Goal: Information Seeking & Learning: Compare options

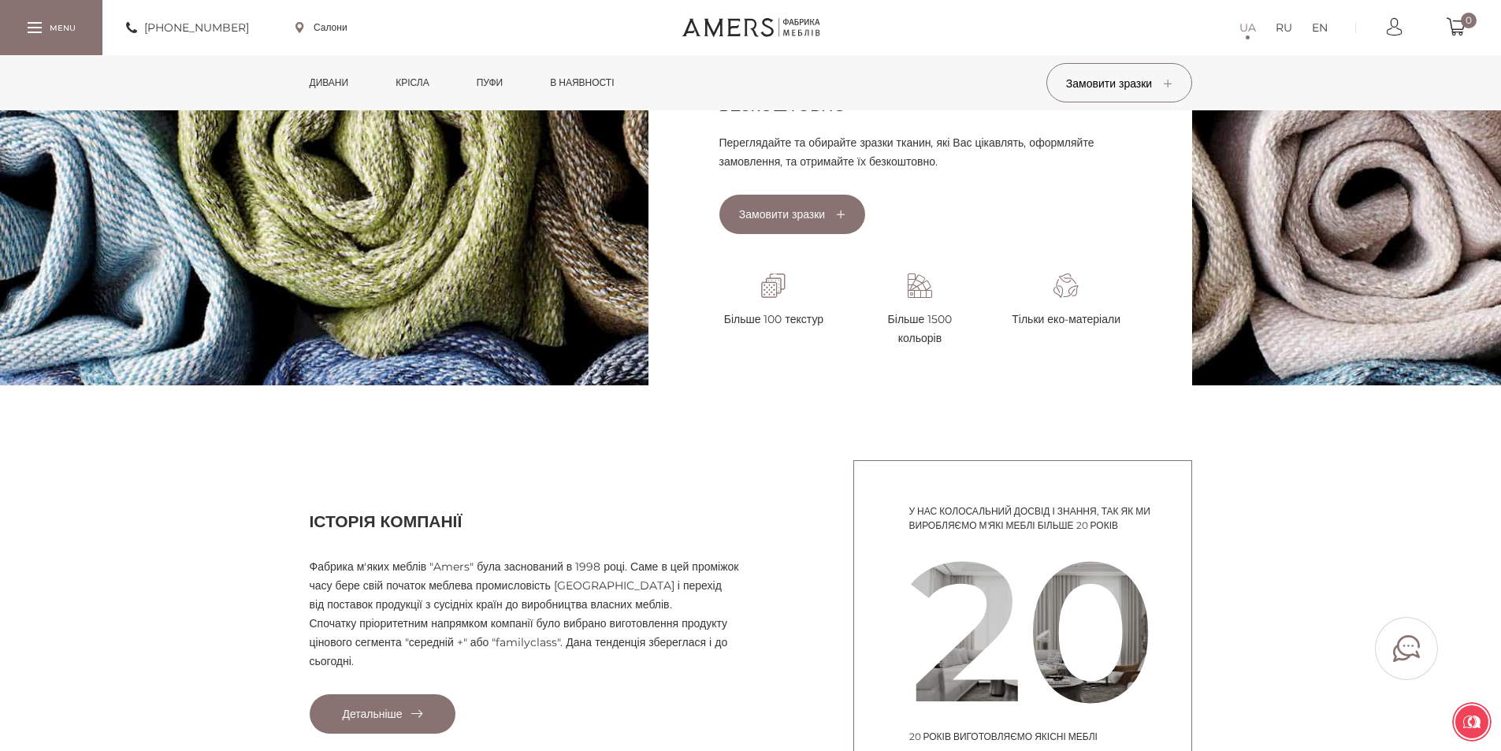
scroll to position [1103, 0]
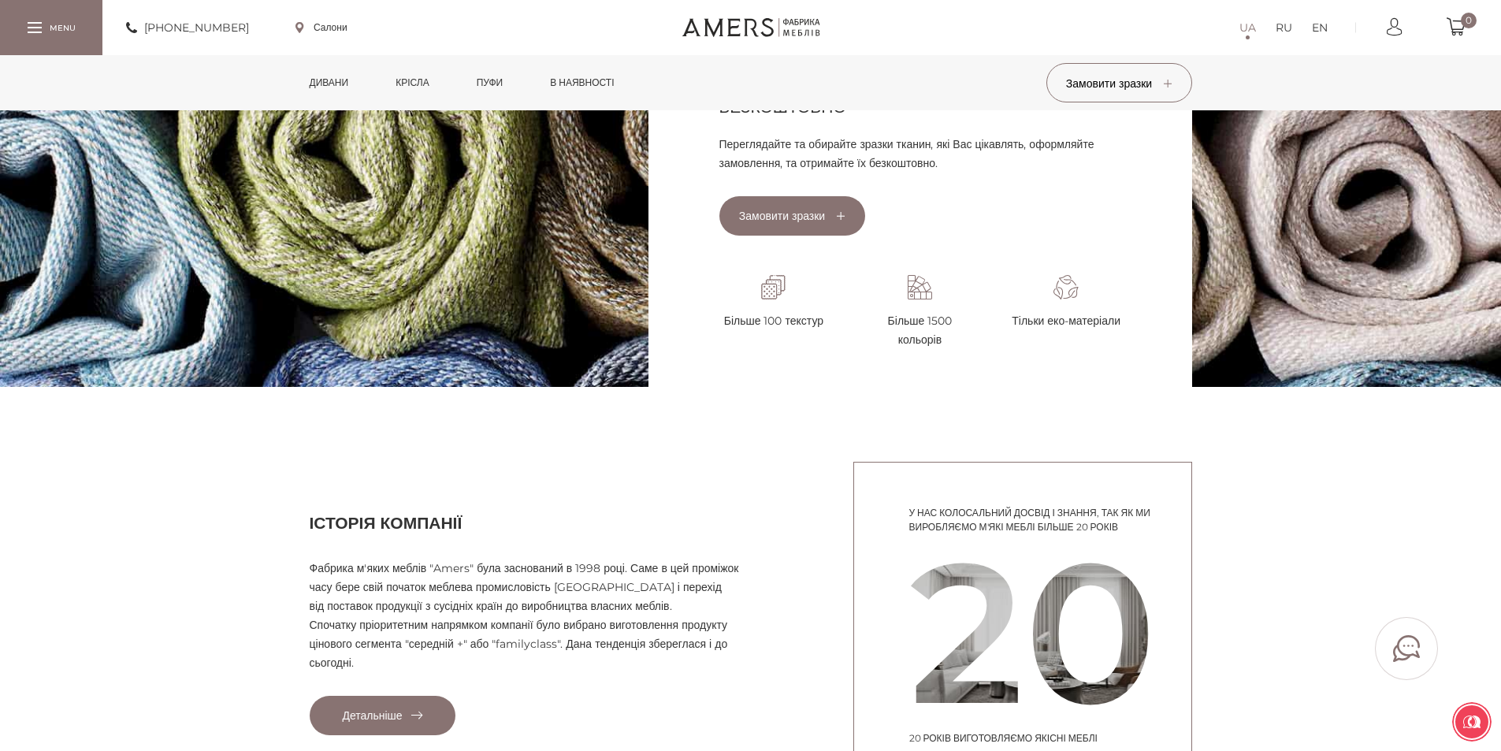
click at [329, 84] on link "Дивани" at bounding box center [329, 82] width 63 height 55
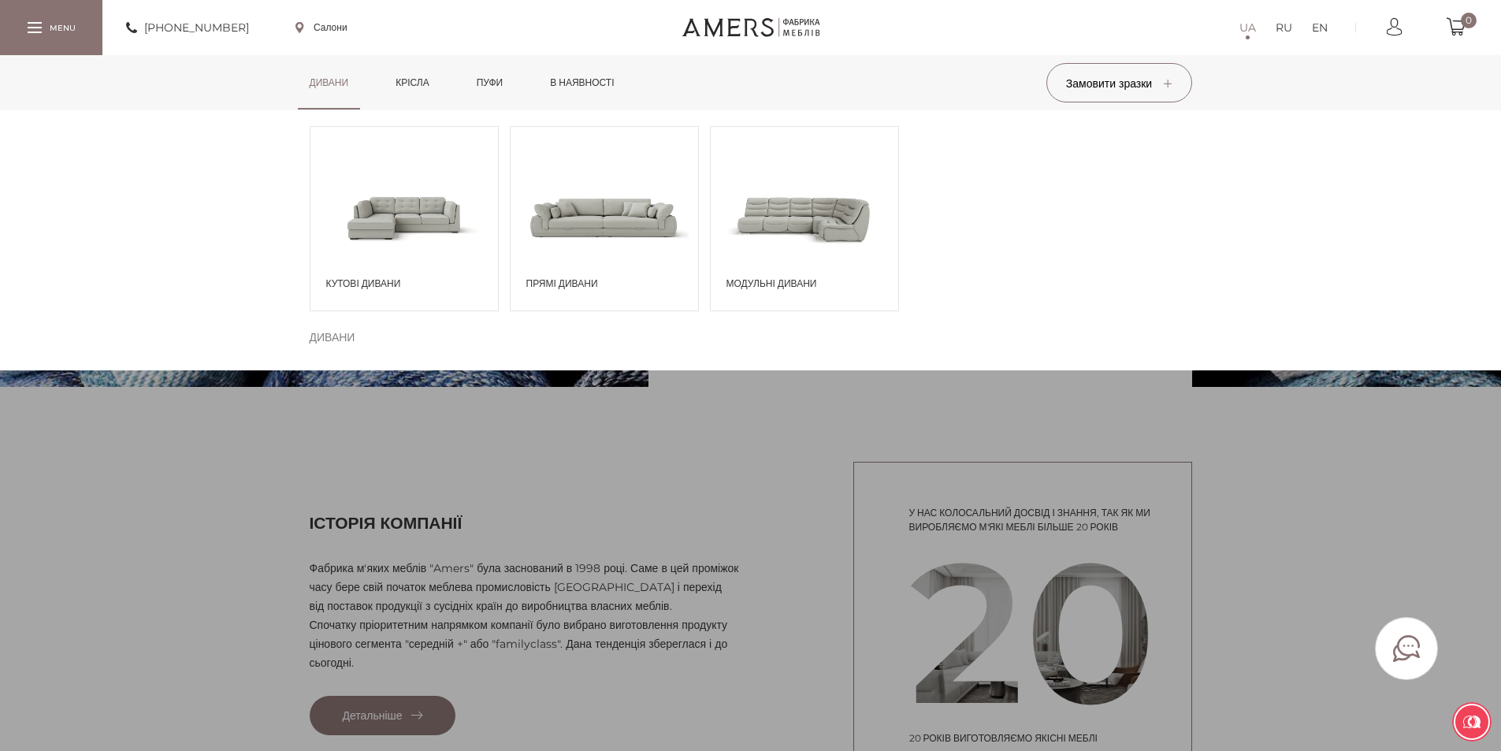
click at [360, 232] on span at bounding box center [404, 217] width 188 height 110
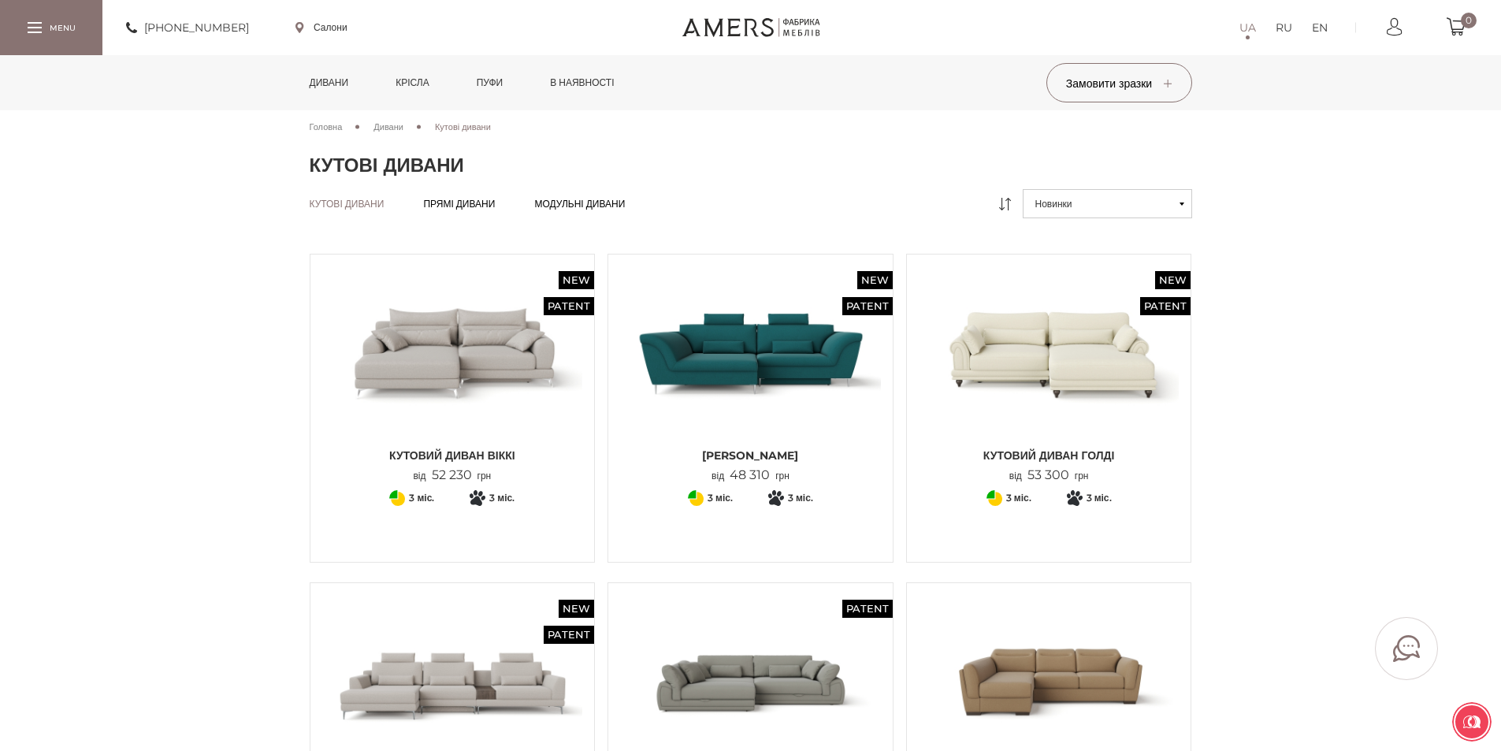
click at [638, 210] on div "Кутові дивани Кутові дивани Прямі дивани Прямі дивани Модульні дивани Модульні …" at bounding box center [751, 209] width 906 height 41
click at [625, 210] on span "Модульні дивани" at bounding box center [579, 216] width 91 height 13
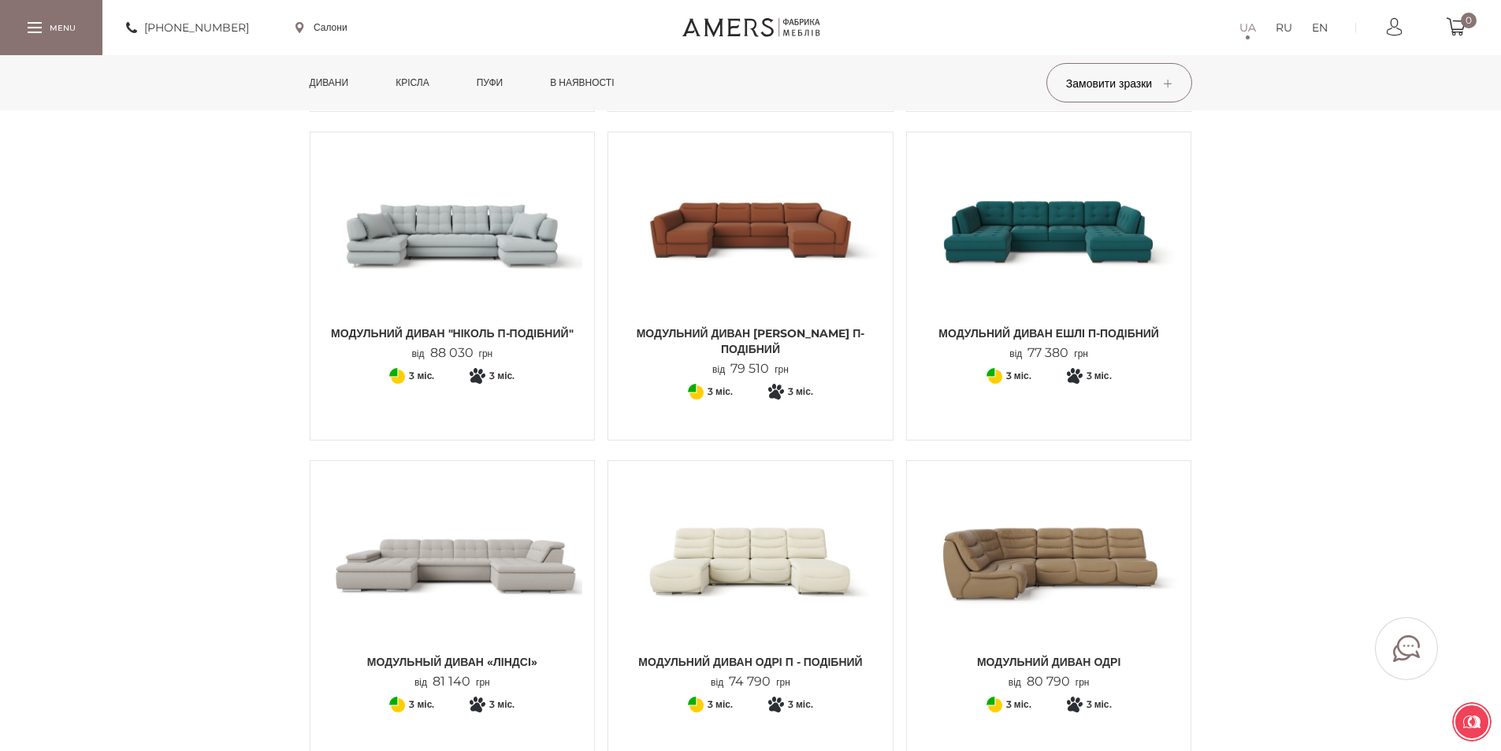
scroll to position [867, 0]
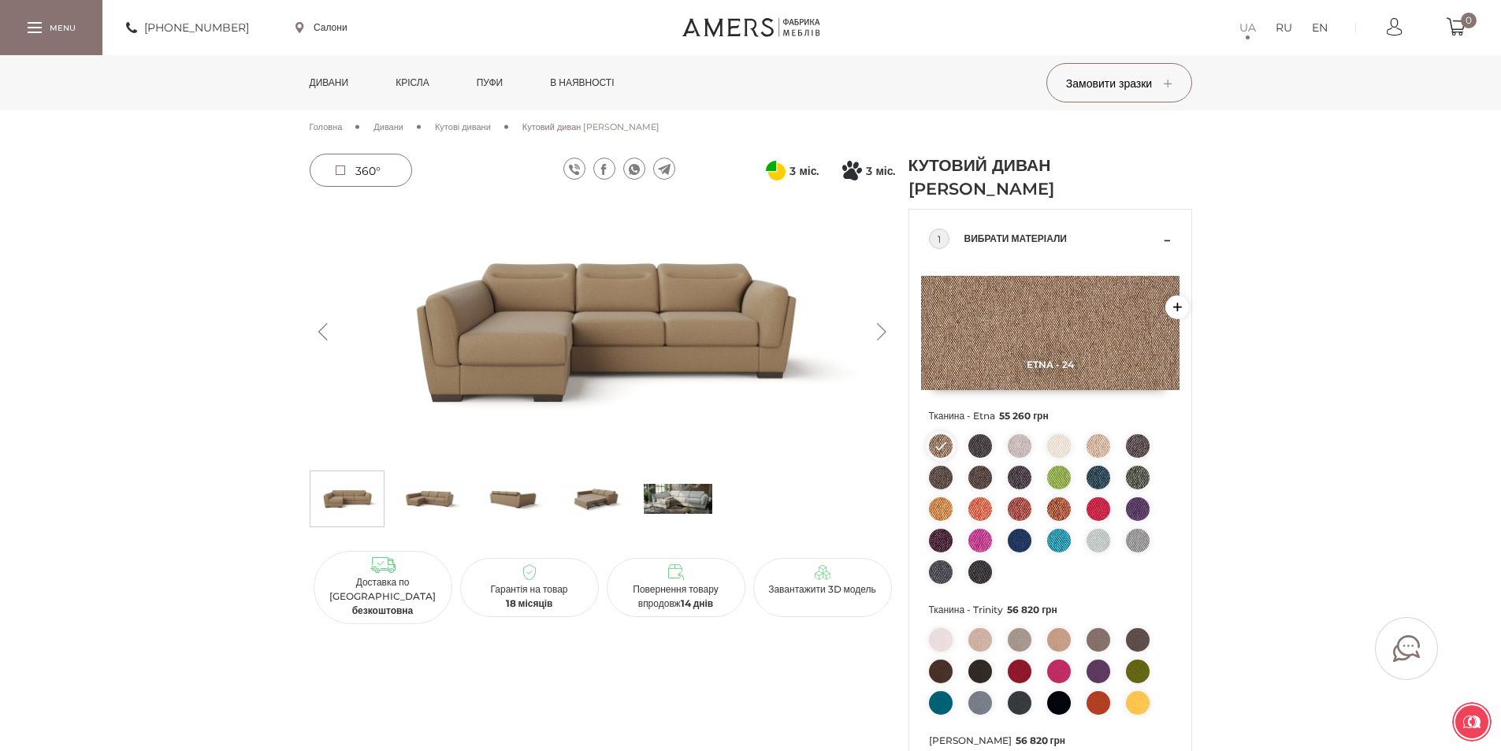
click at [886, 331] on button "Next" at bounding box center [882, 331] width 28 height 17
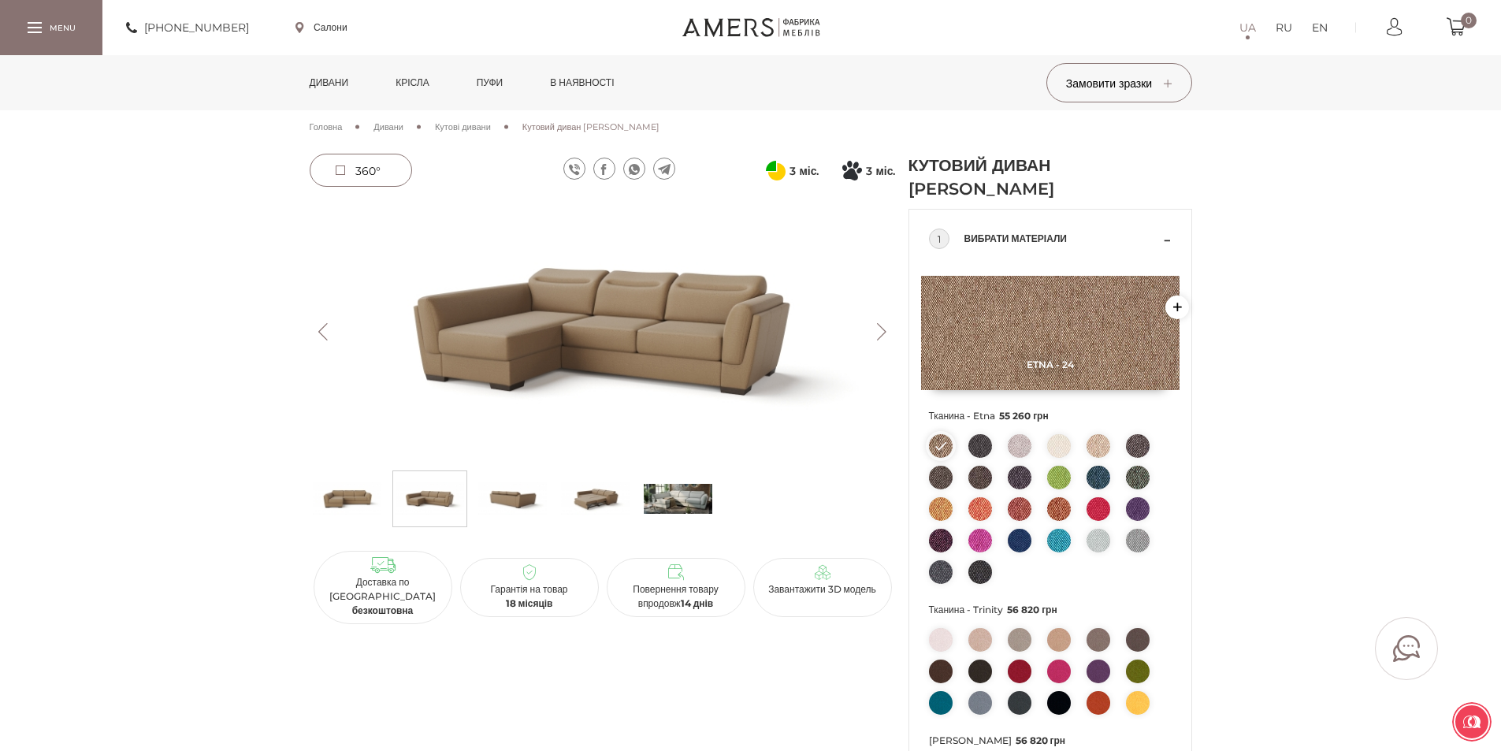
click at [886, 331] on button "Next" at bounding box center [882, 331] width 28 height 17
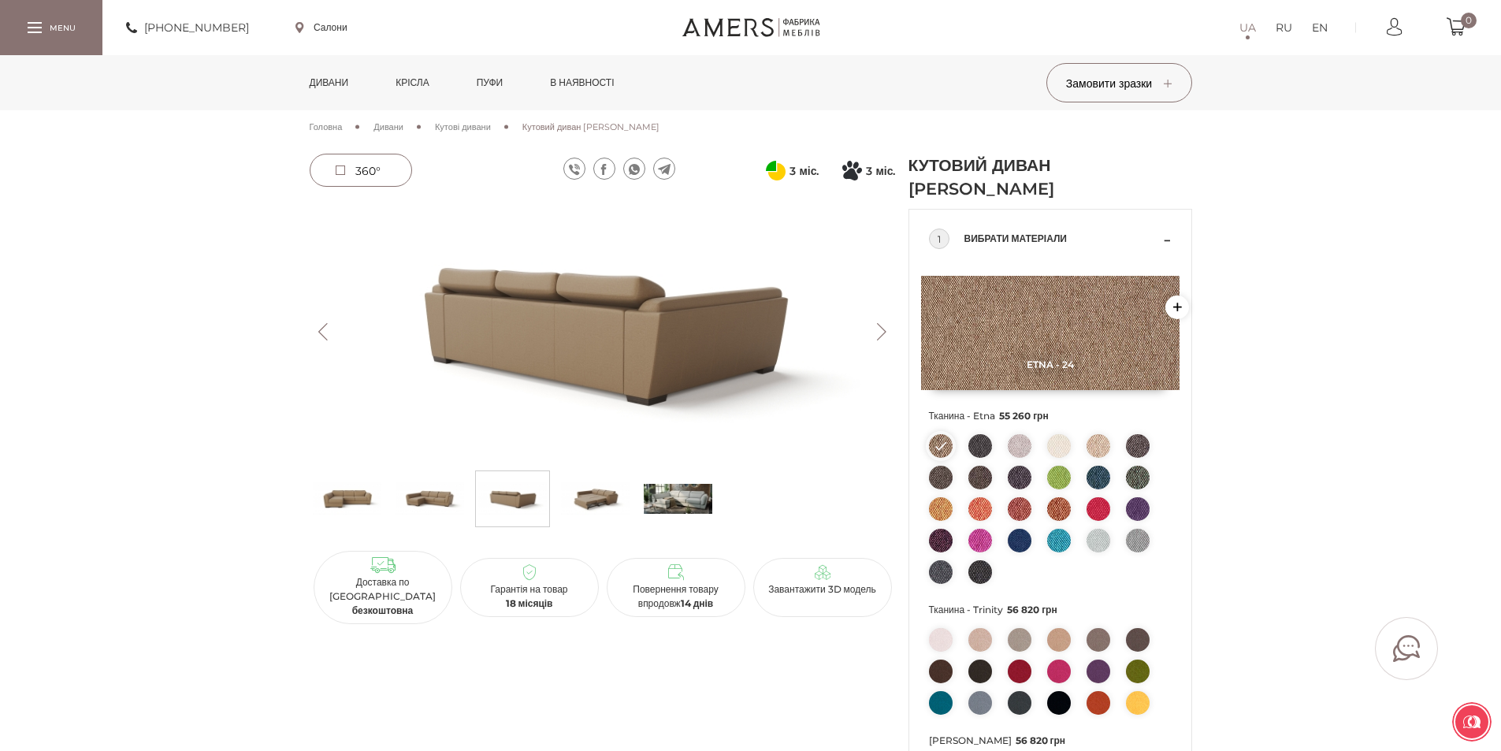
click at [886, 331] on button "Next" at bounding box center [882, 331] width 28 height 17
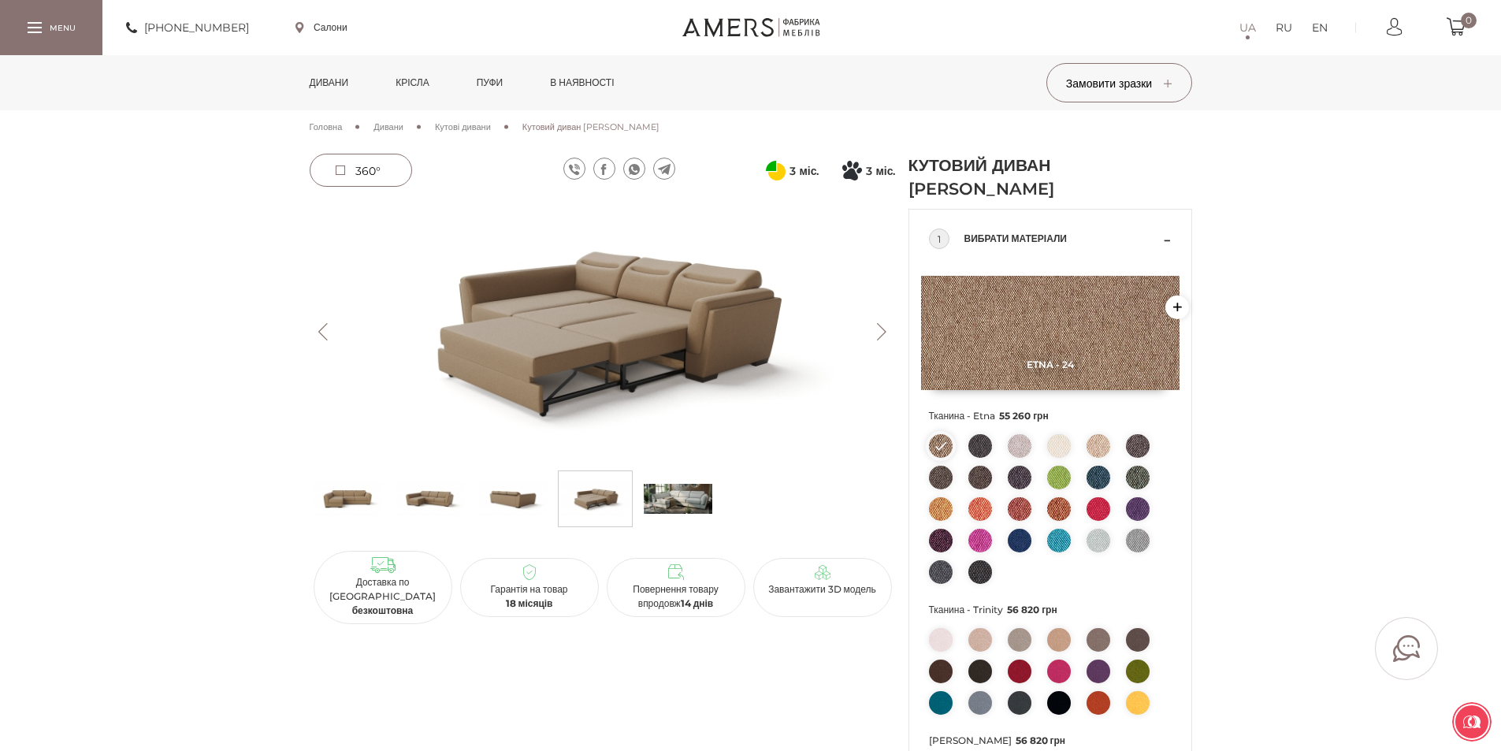
click at [886, 331] on button "Next" at bounding box center [882, 331] width 28 height 17
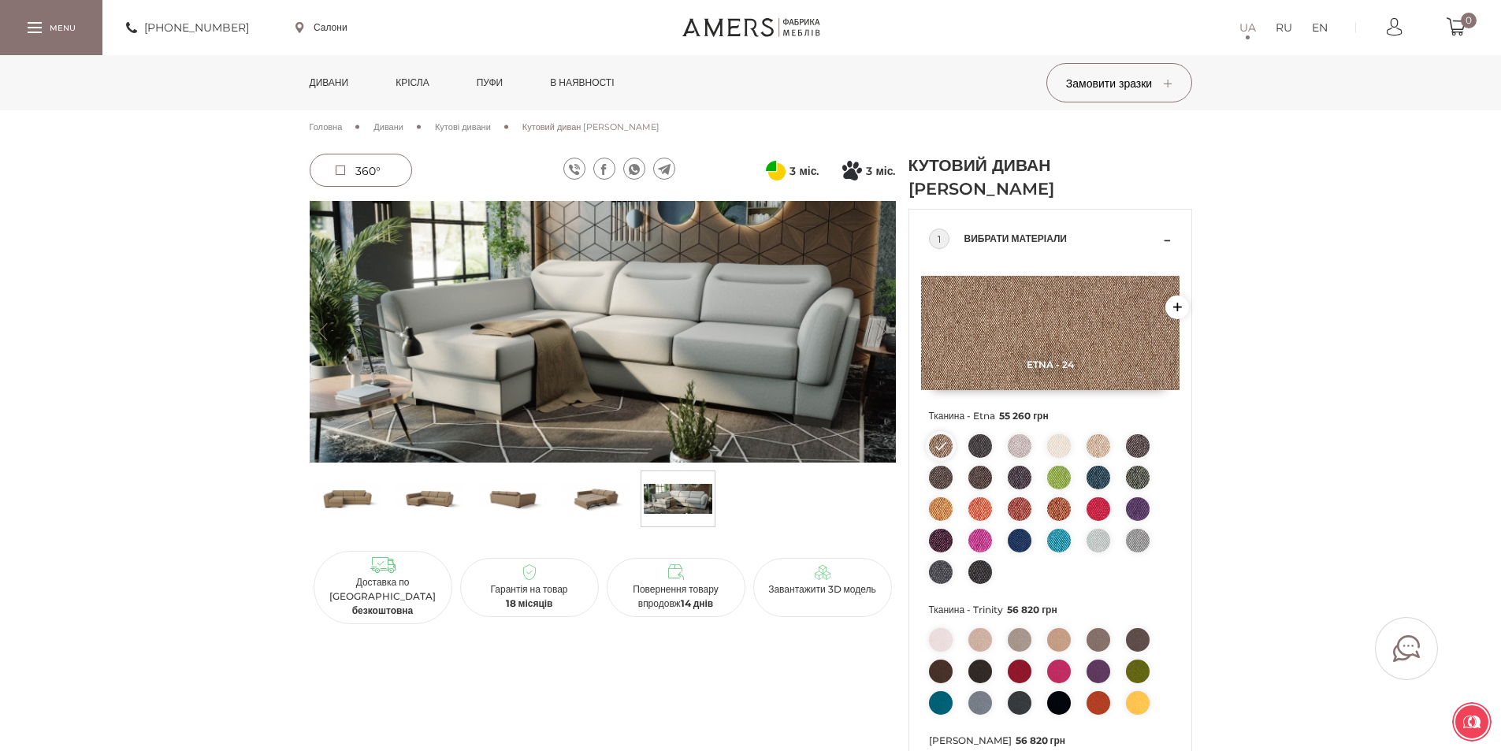
click at [886, 331] on button "Next" at bounding box center [882, 331] width 28 height 17
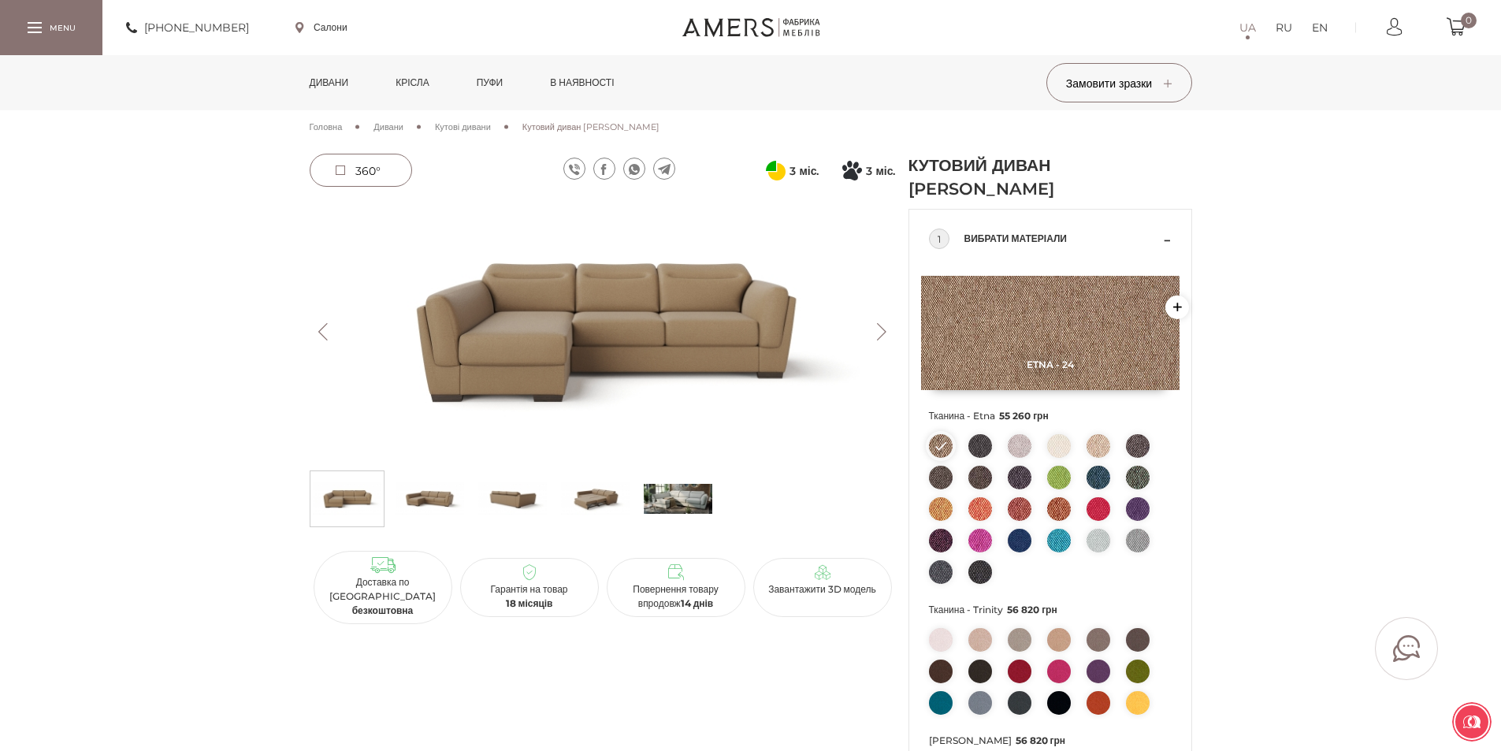
click at [886, 331] on button "Next" at bounding box center [882, 331] width 28 height 17
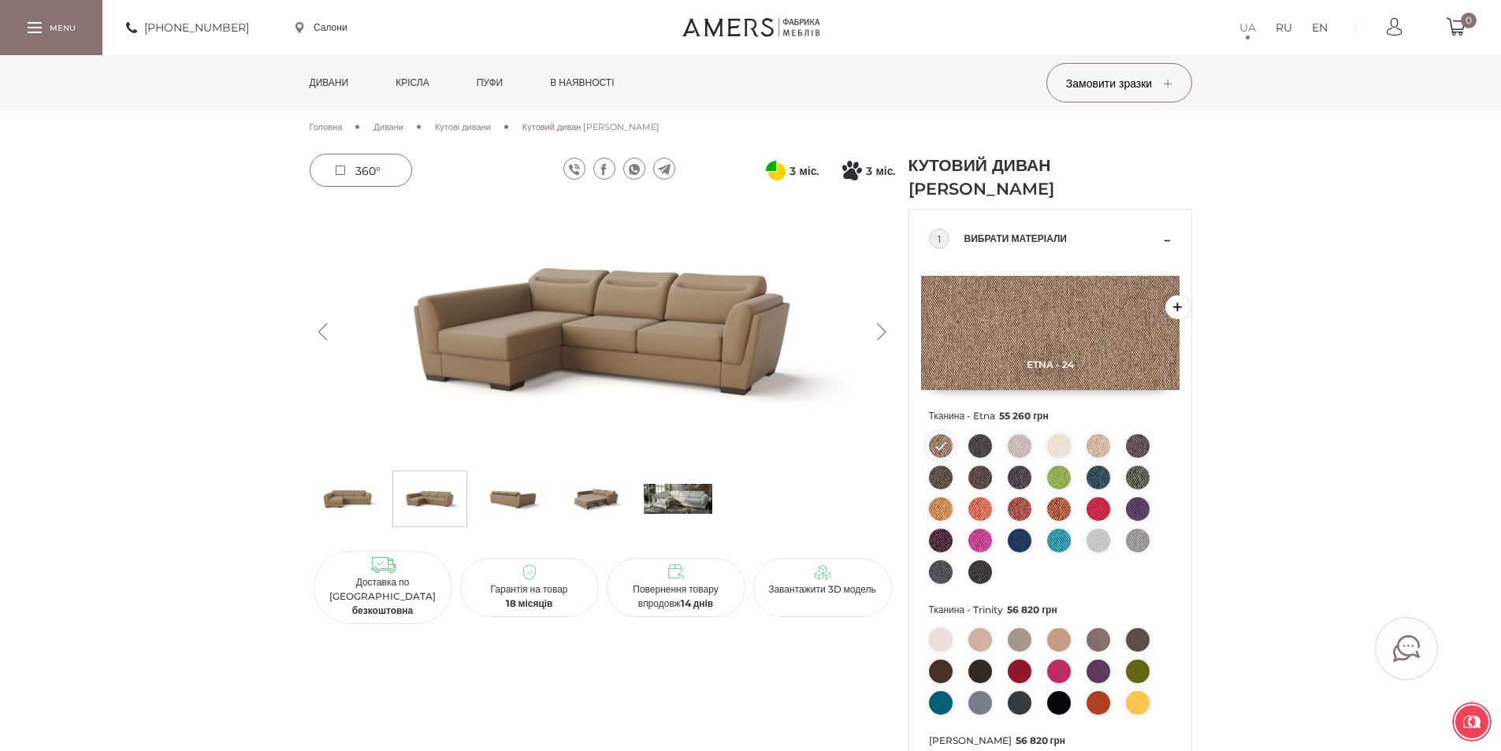
click at [886, 331] on button "Next" at bounding box center [882, 331] width 28 height 17
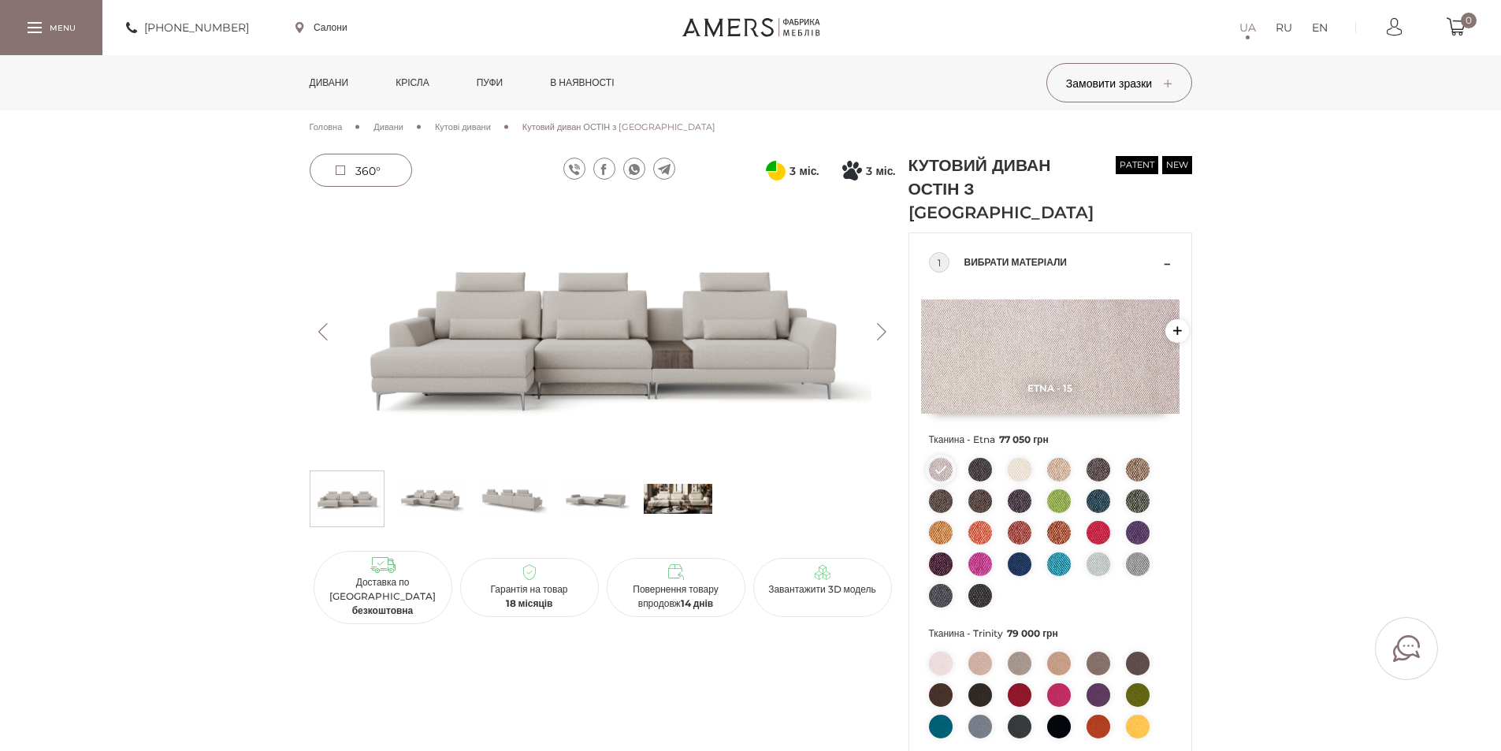
click at [697, 352] on img at bounding box center [603, 332] width 586 height 262
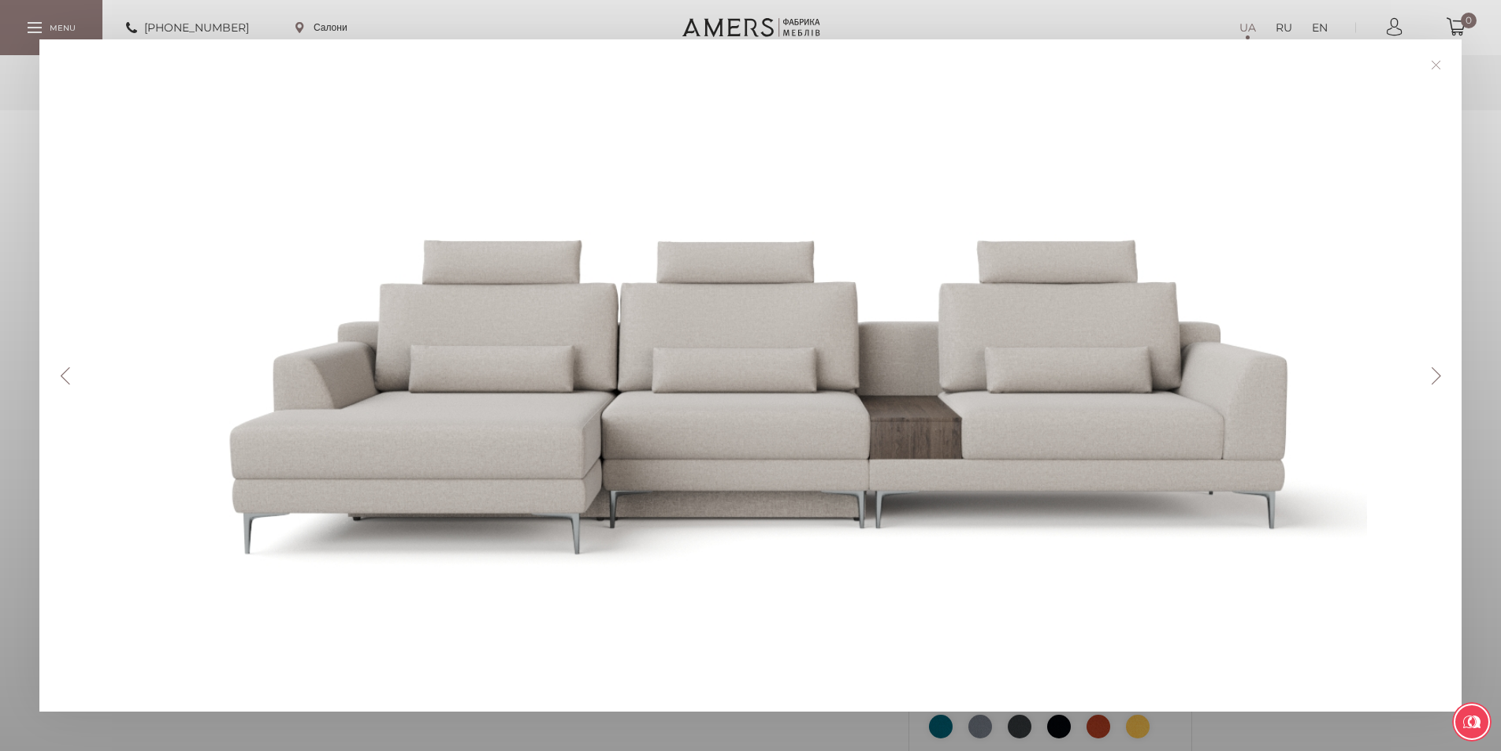
click at [1441, 375] on button "Next" at bounding box center [1436, 375] width 28 height 17
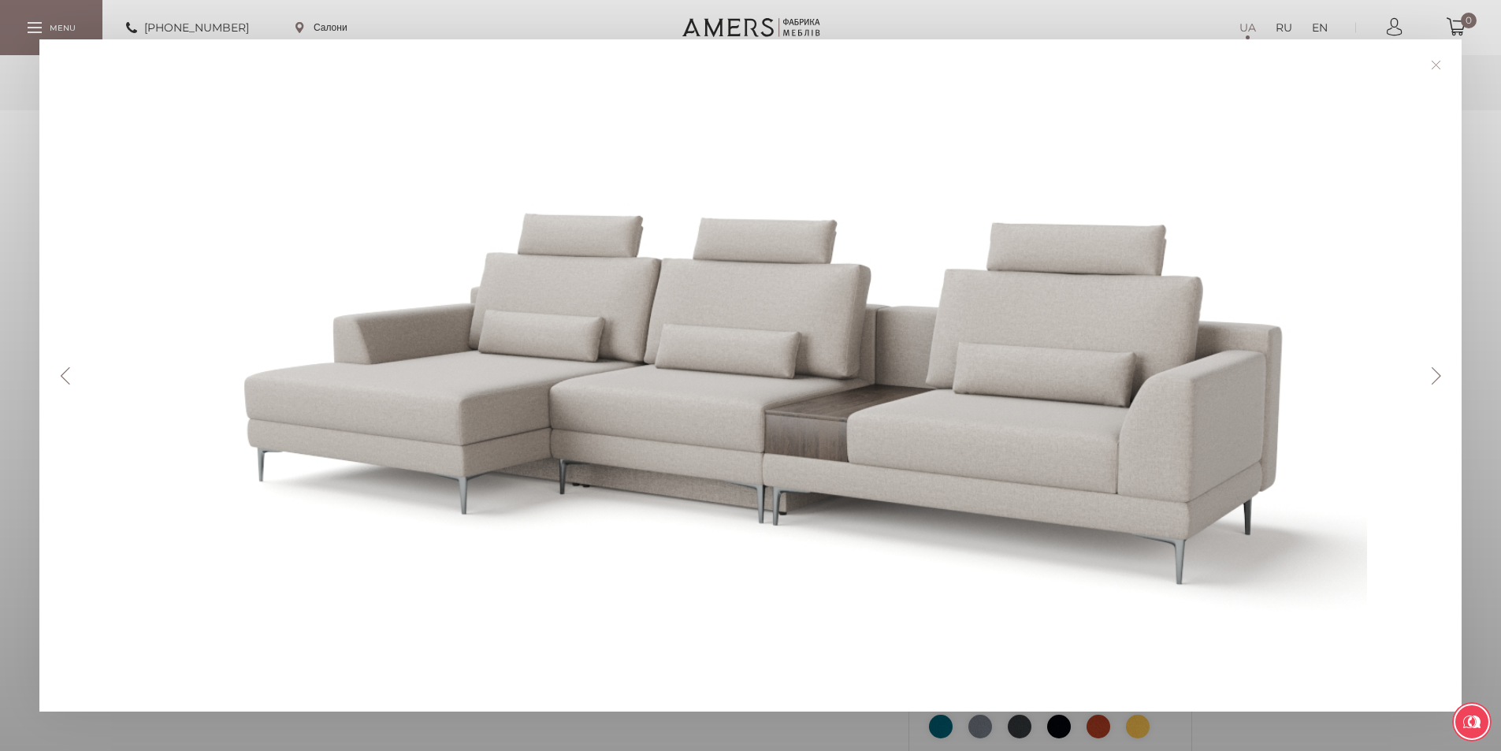
click at [1441, 375] on button "Next" at bounding box center [1436, 375] width 28 height 17
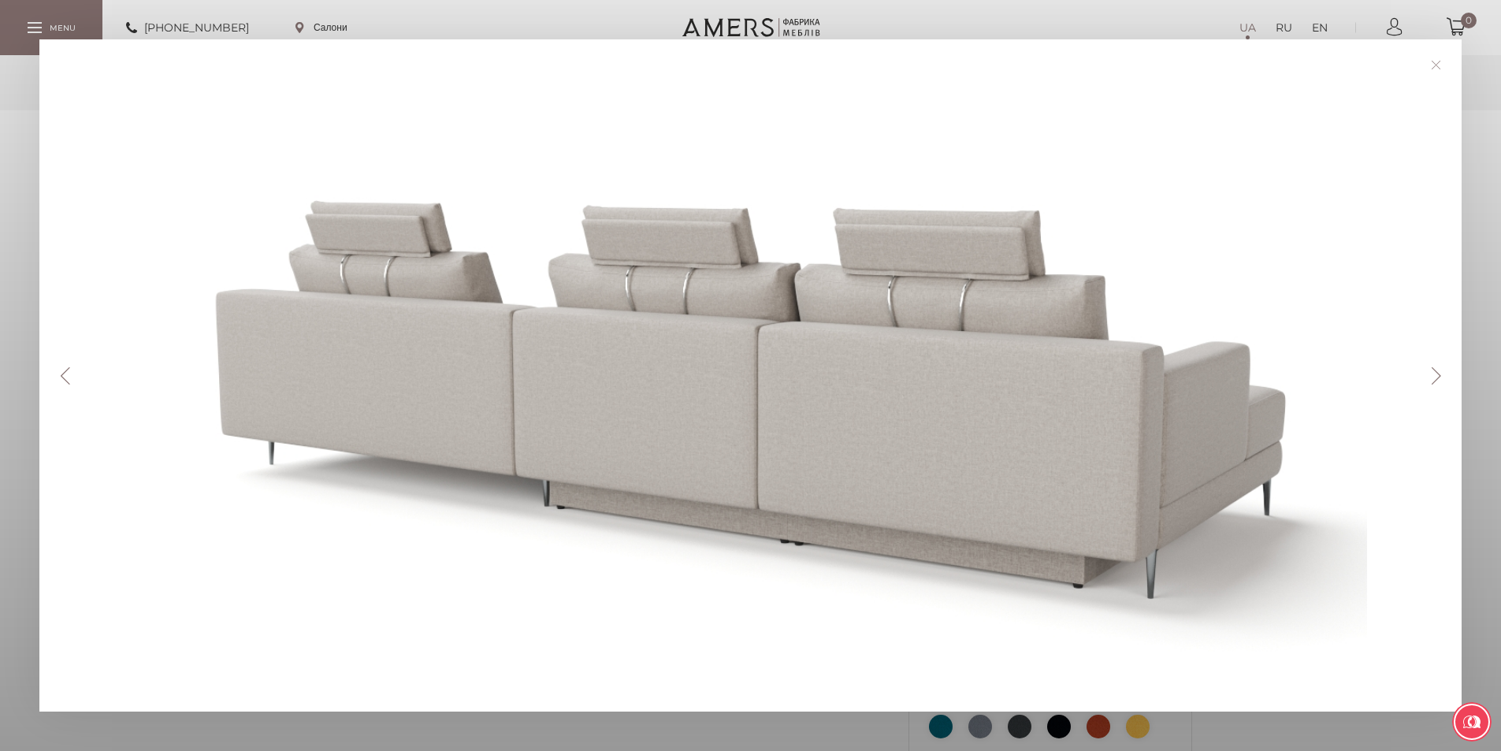
click at [1441, 375] on button "Next" at bounding box center [1436, 375] width 28 height 17
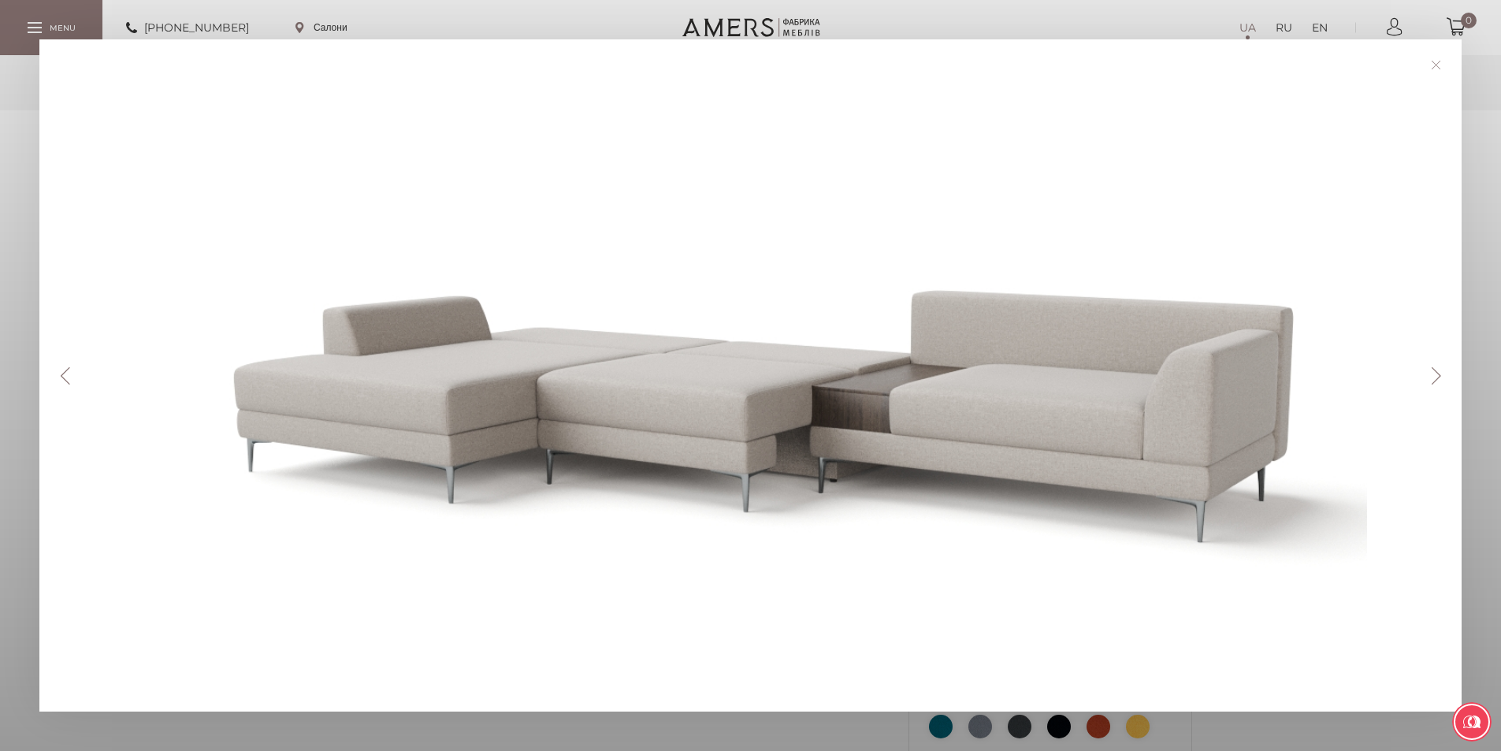
click at [1441, 375] on button "Next" at bounding box center [1436, 375] width 28 height 17
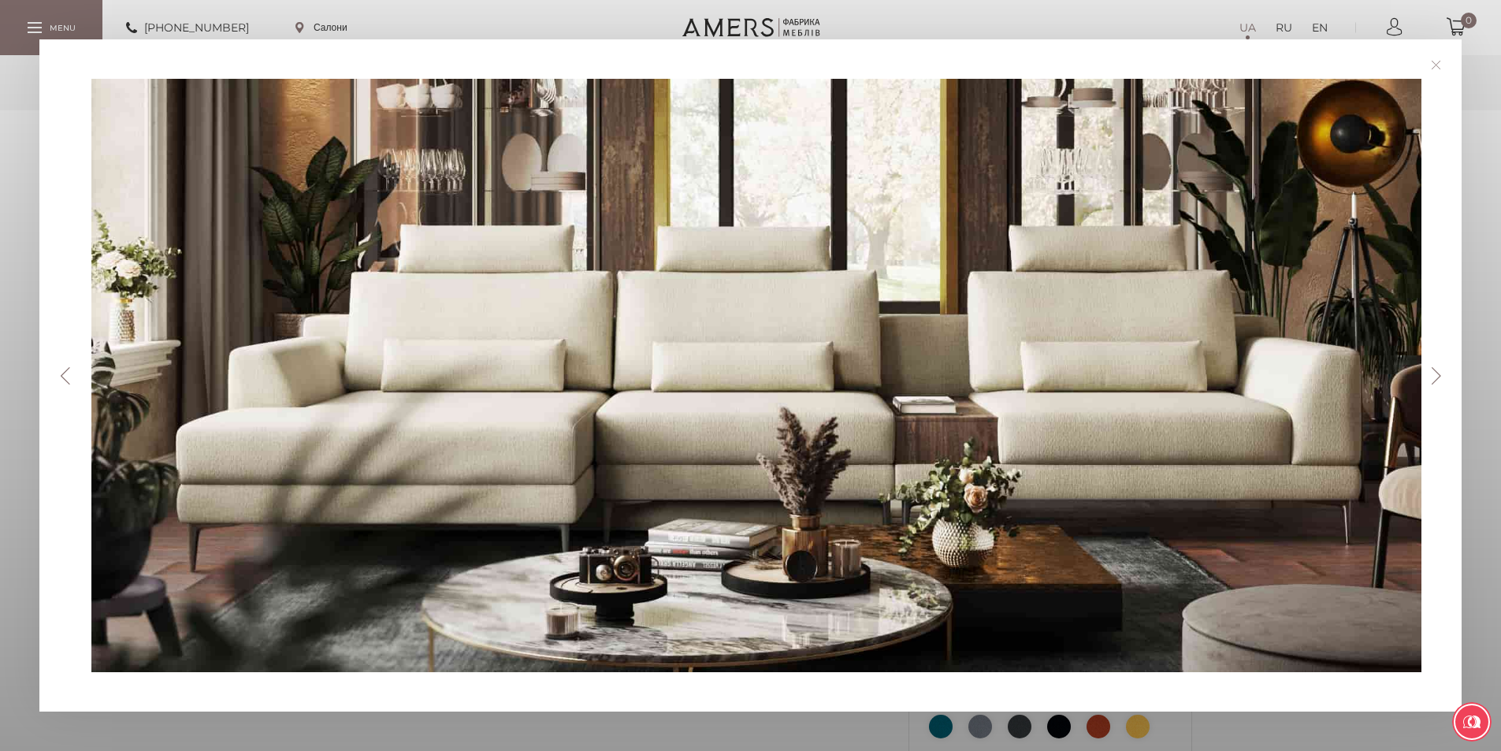
click at [1441, 375] on button "Next" at bounding box center [1436, 375] width 28 height 17
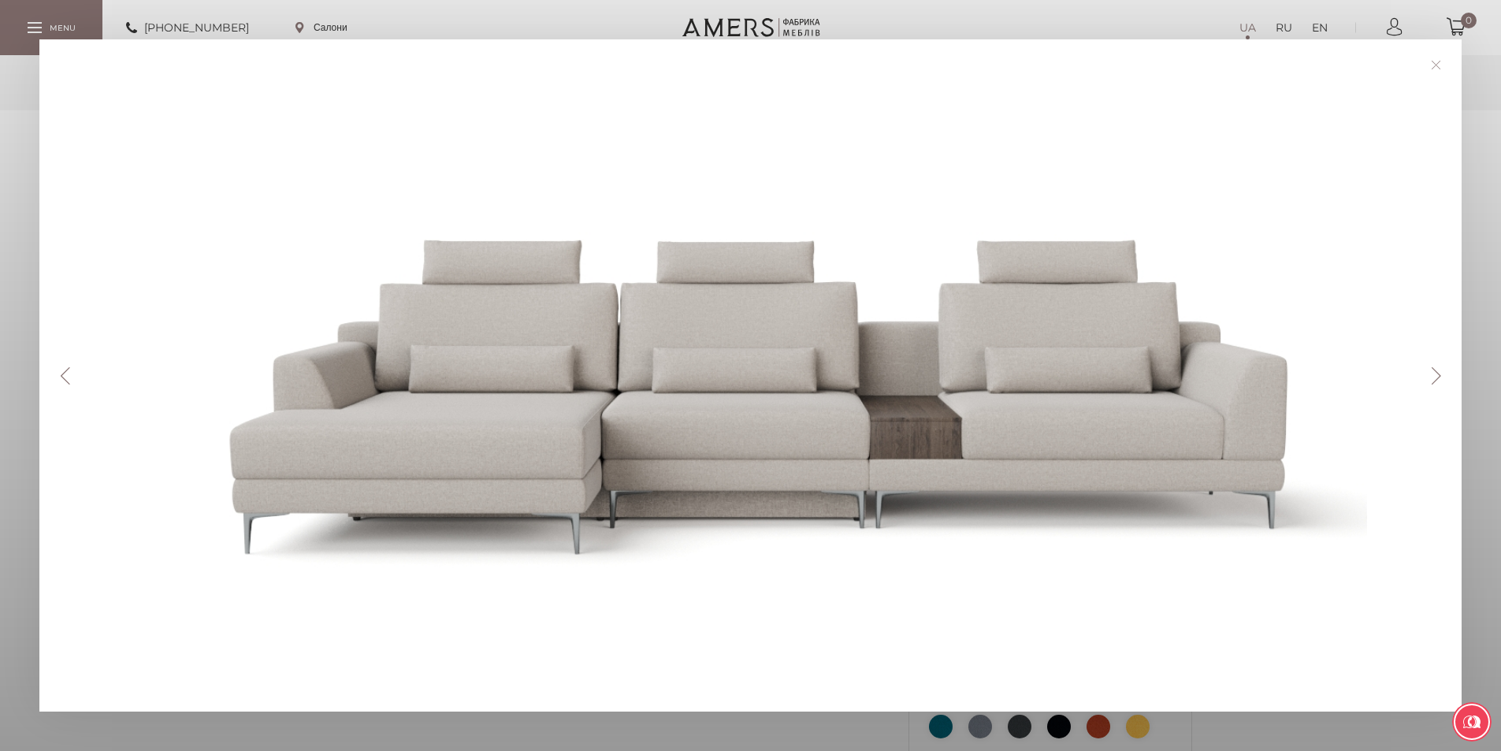
click at [1441, 375] on button "Next" at bounding box center [1436, 375] width 28 height 17
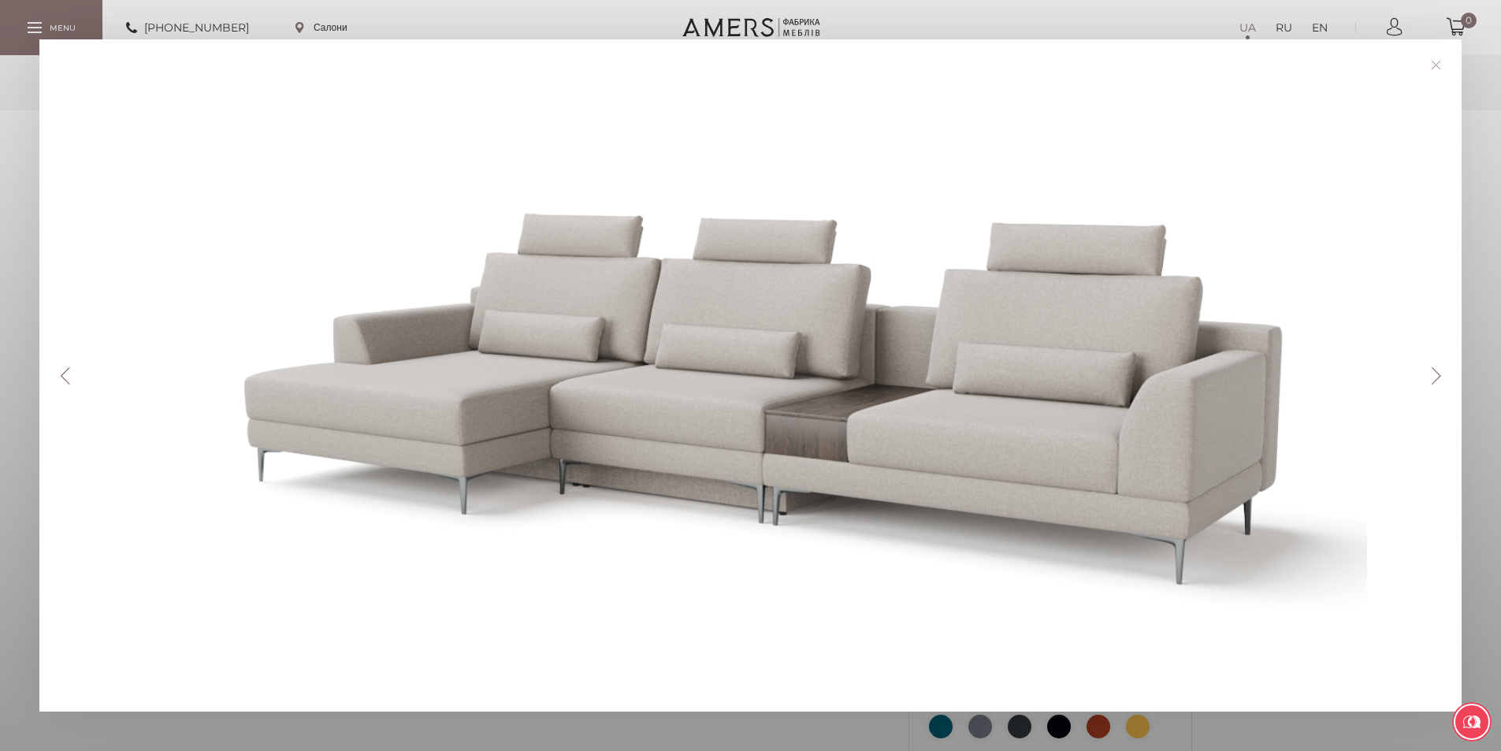
click at [1441, 375] on button "Next" at bounding box center [1436, 375] width 28 height 17
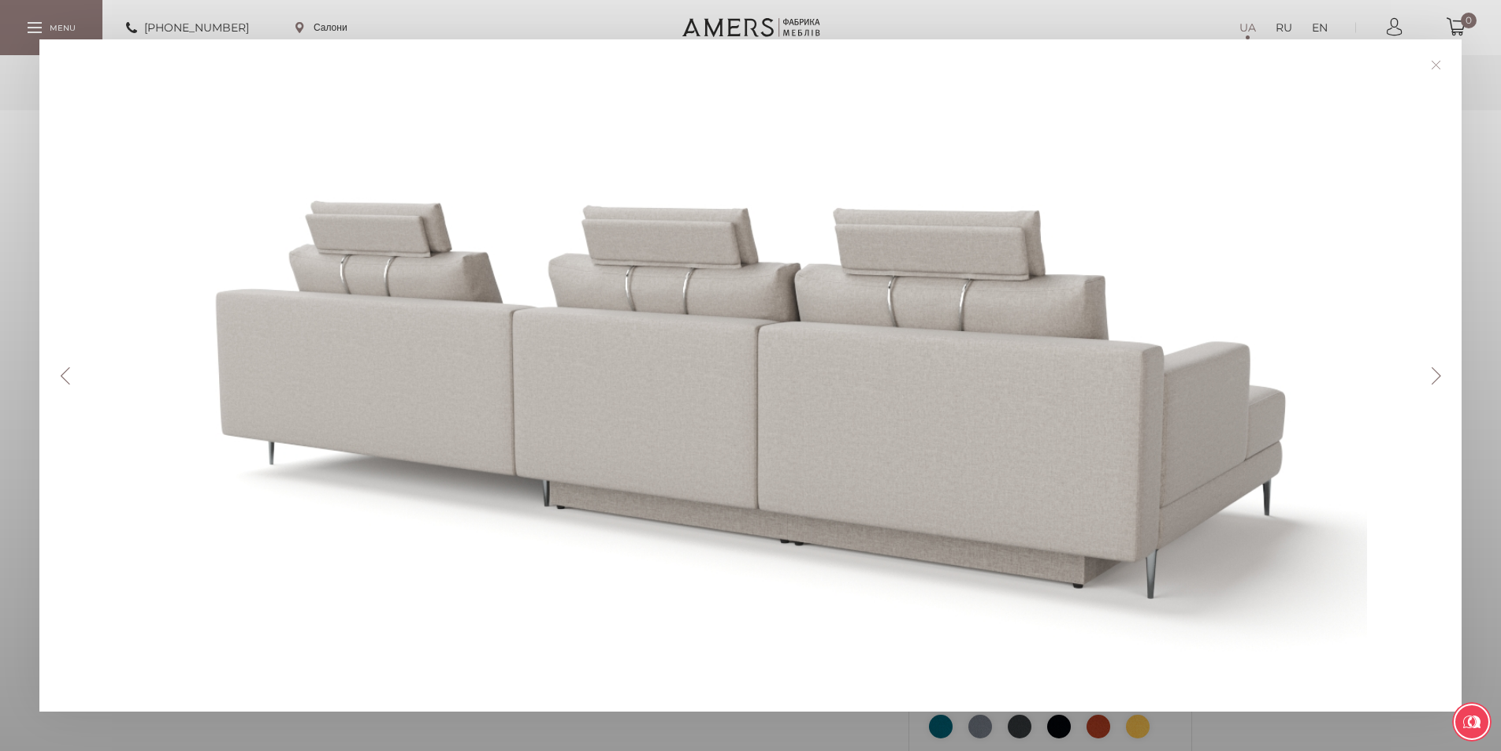
click at [1443, 65] on link at bounding box center [1436, 65] width 24 height 24
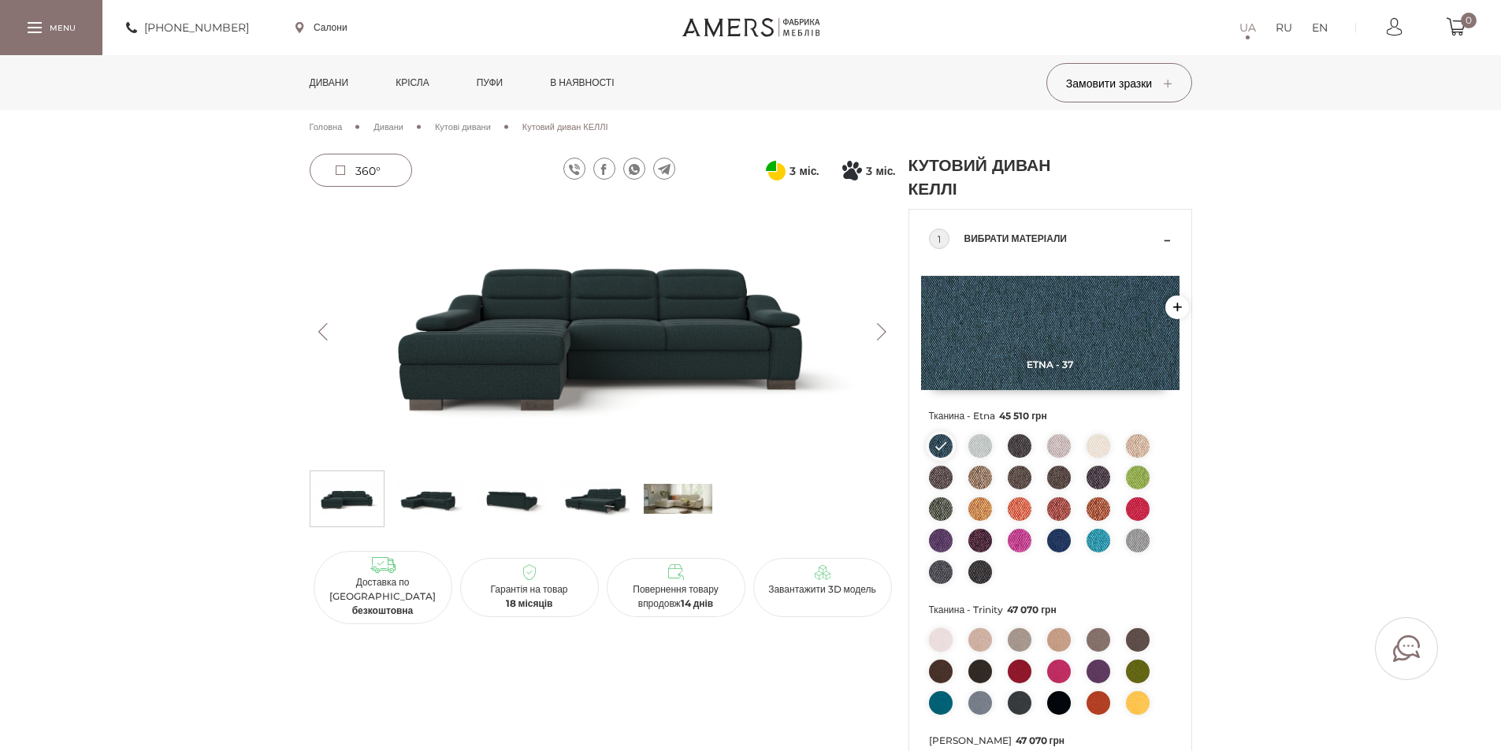
click at [877, 327] on button "Next" at bounding box center [882, 331] width 28 height 17
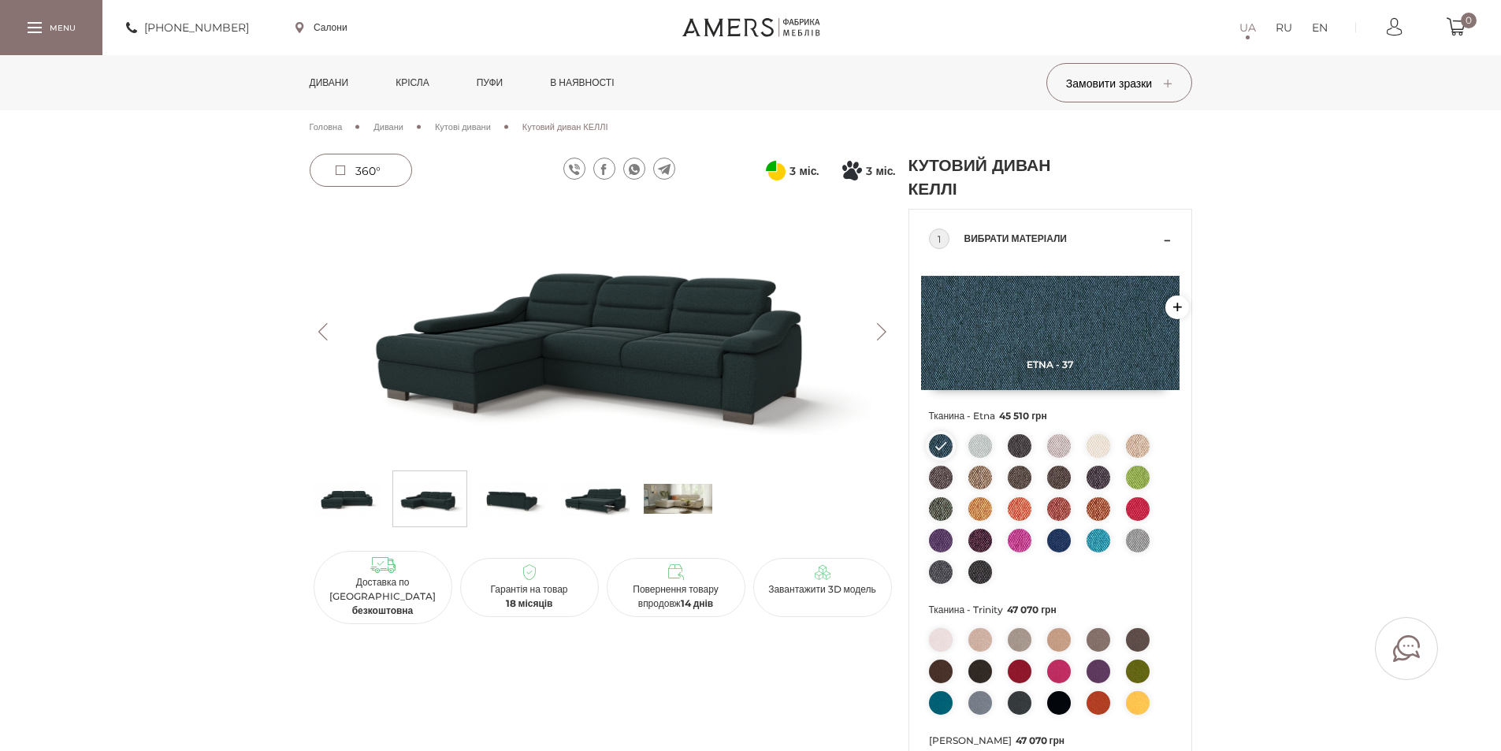
click at [877, 327] on button "Next" at bounding box center [882, 331] width 28 height 17
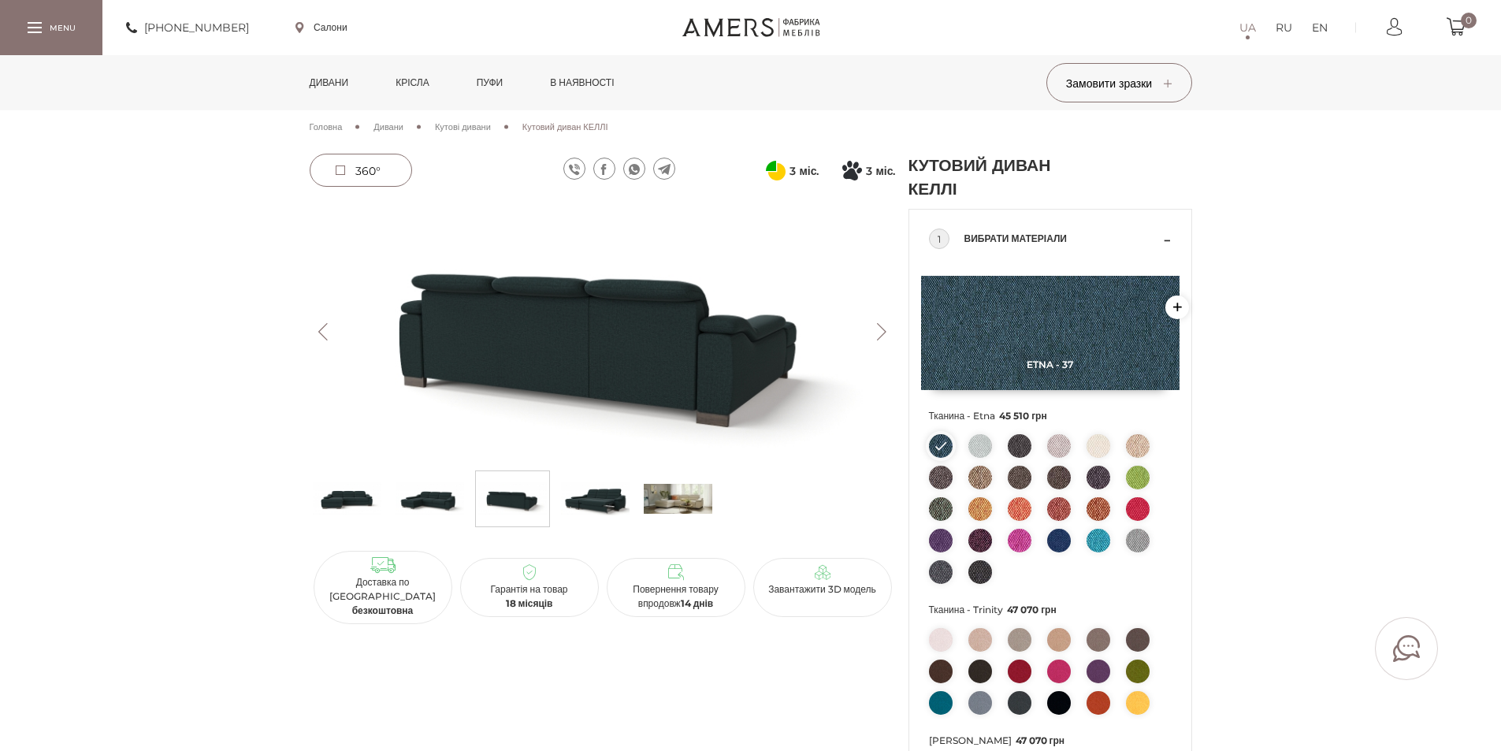
click at [877, 327] on button "Next" at bounding box center [882, 331] width 28 height 17
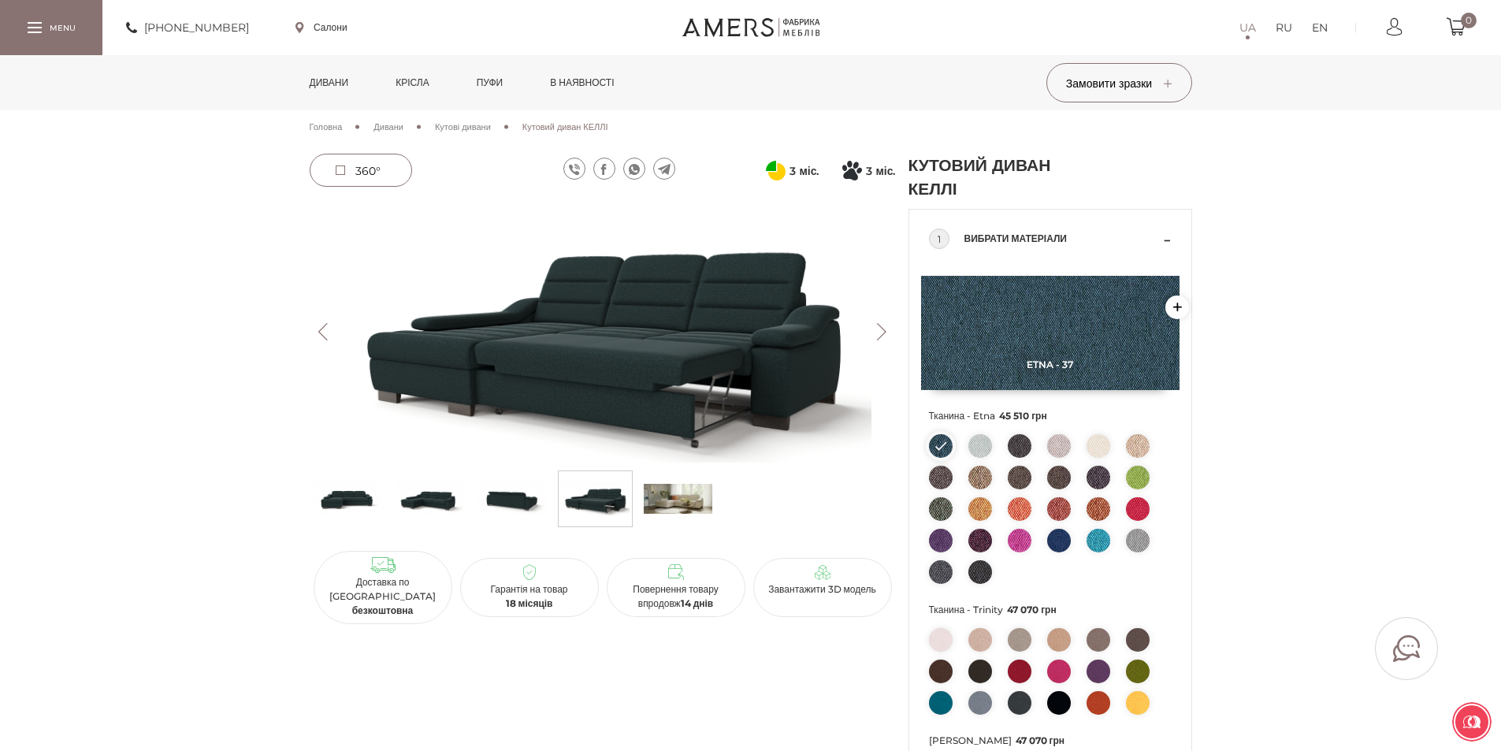
click at [877, 327] on button "Next" at bounding box center [882, 331] width 28 height 17
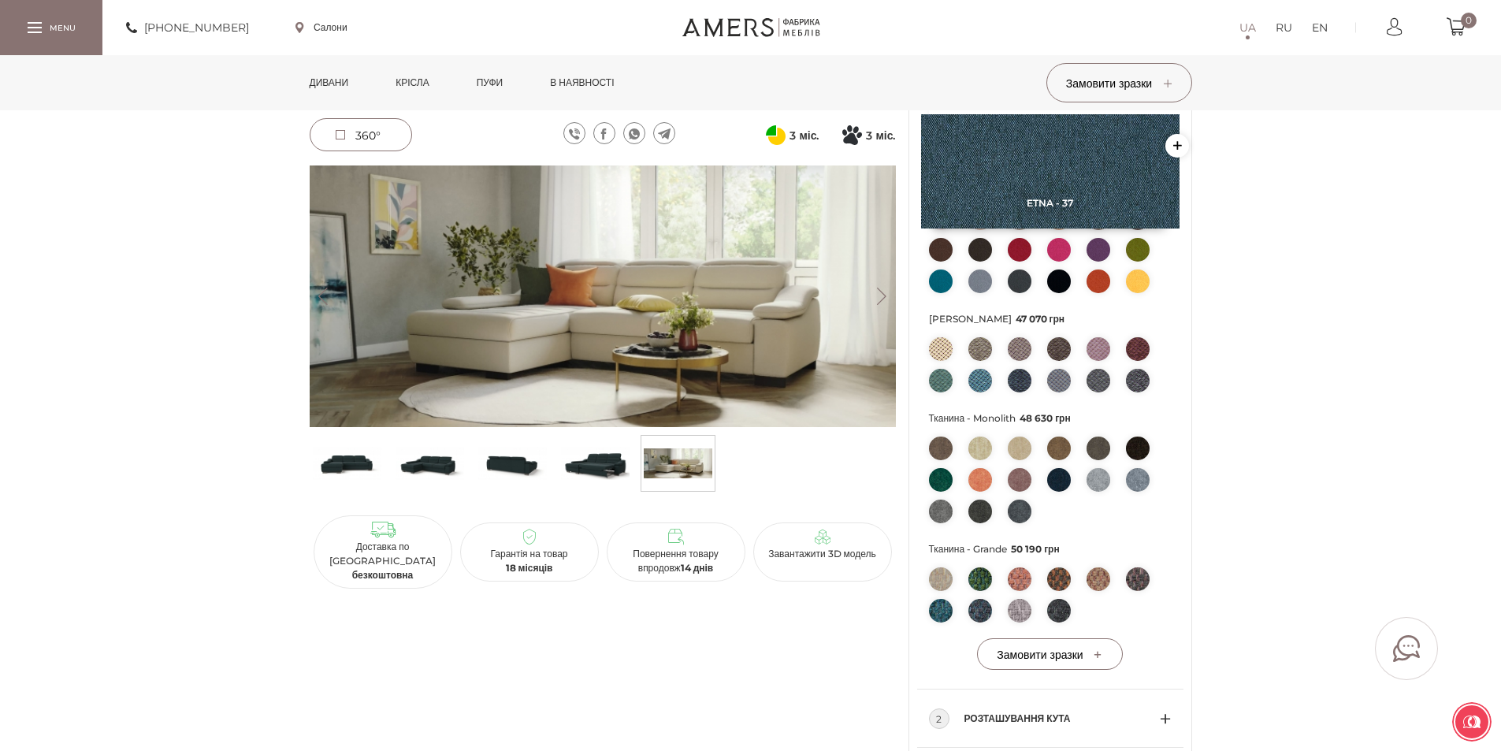
scroll to position [394, 0]
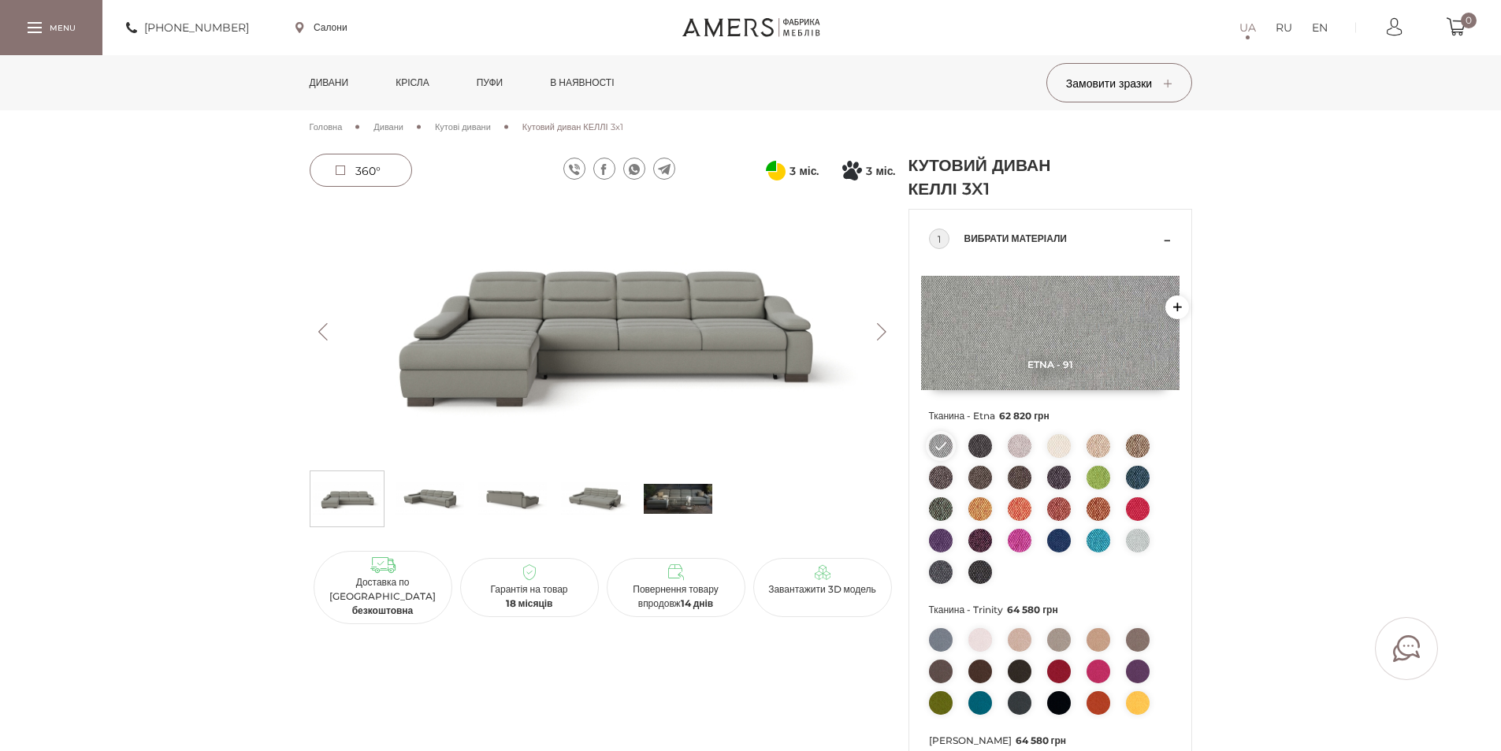
click at [730, 336] on img at bounding box center [603, 332] width 586 height 262
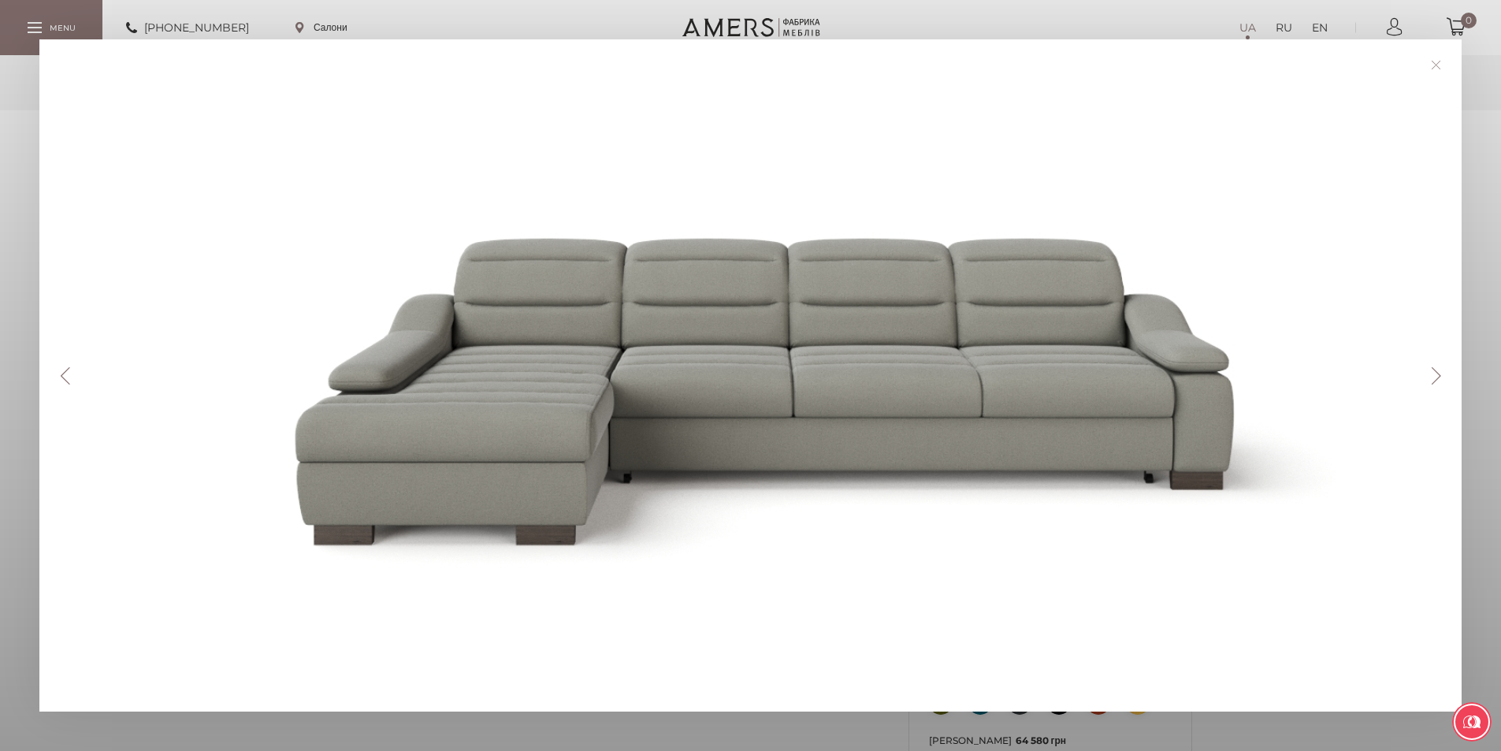
click at [1444, 377] on button "Next" at bounding box center [1436, 375] width 28 height 17
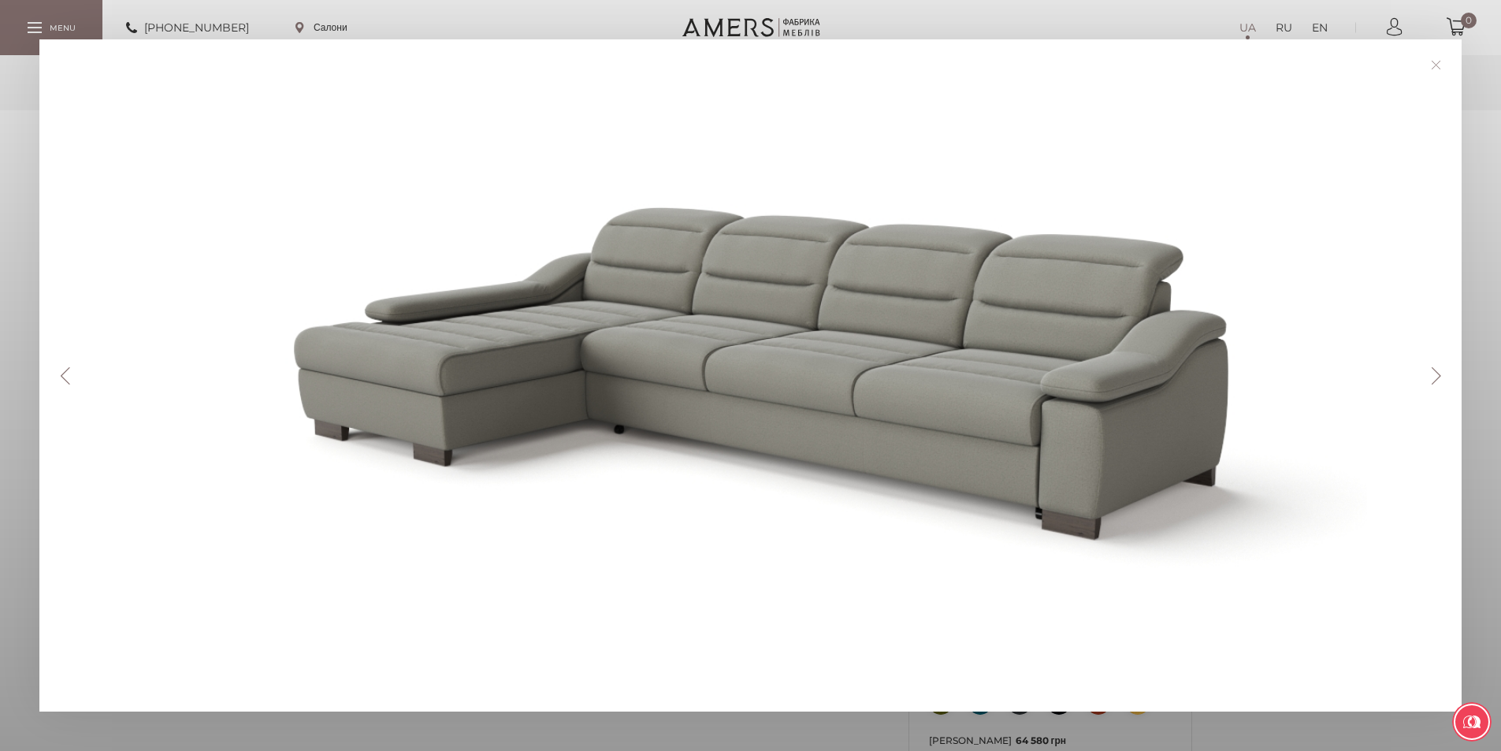
click at [1444, 377] on button "Next" at bounding box center [1436, 375] width 28 height 17
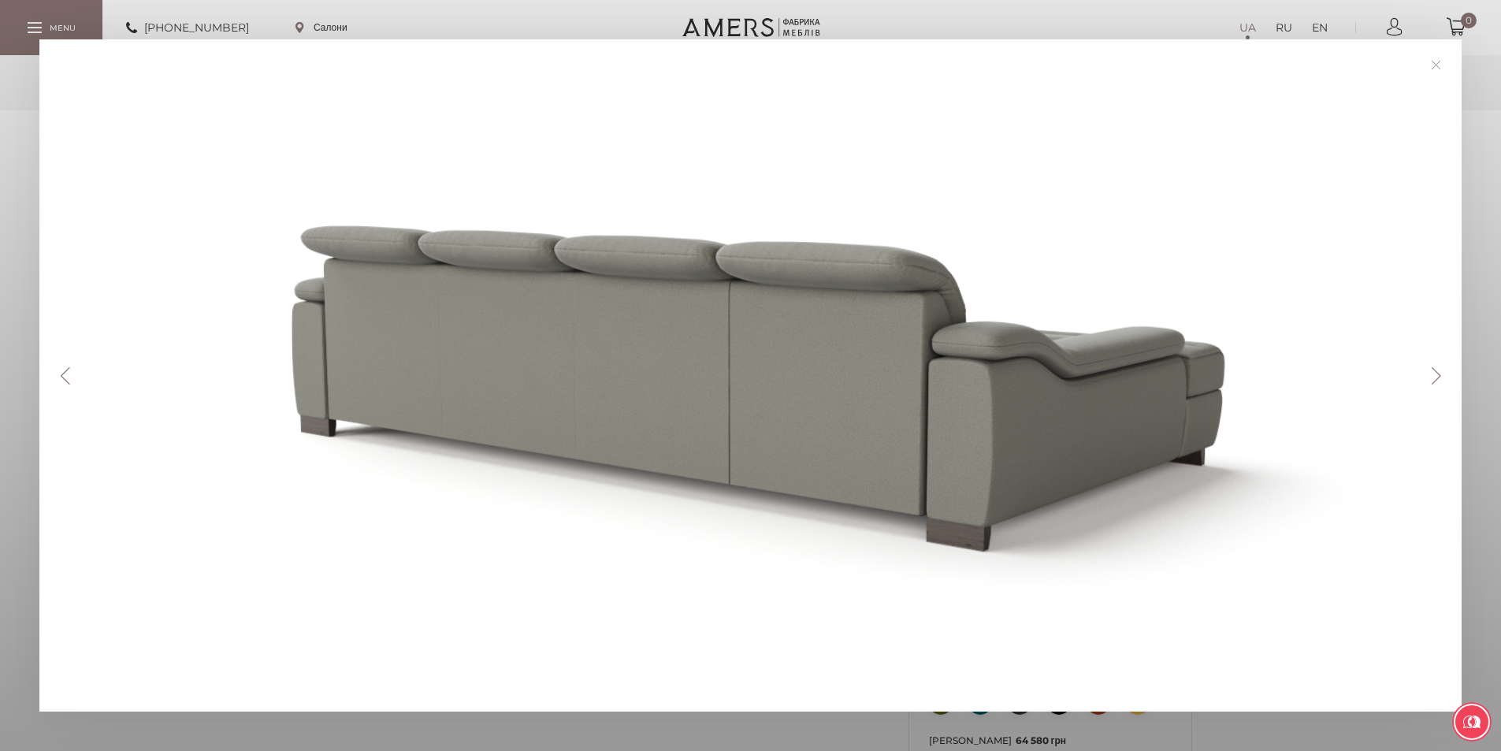
click at [1444, 377] on button "Next" at bounding box center [1436, 375] width 28 height 17
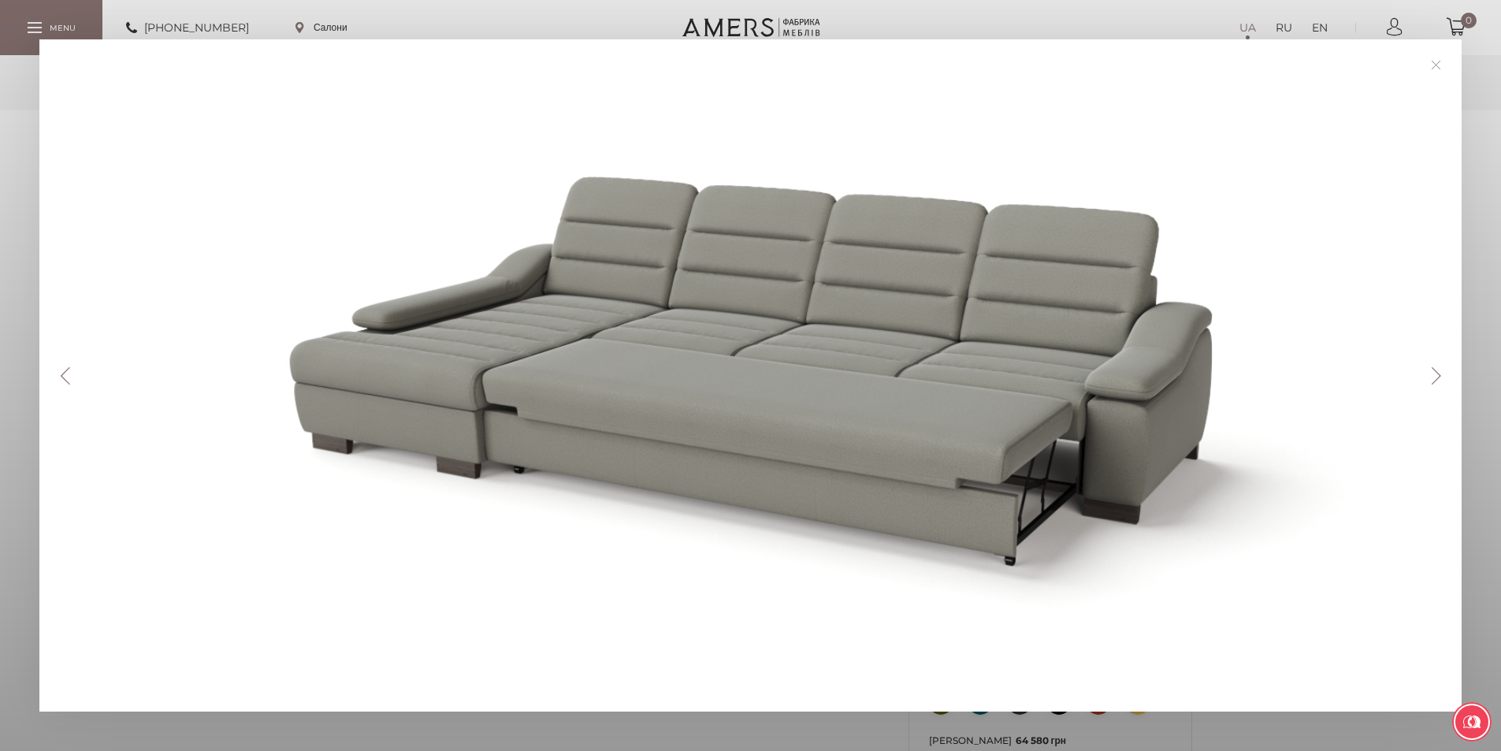
click at [1443, 374] on button "Next" at bounding box center [1436, 375] width 28 height 17
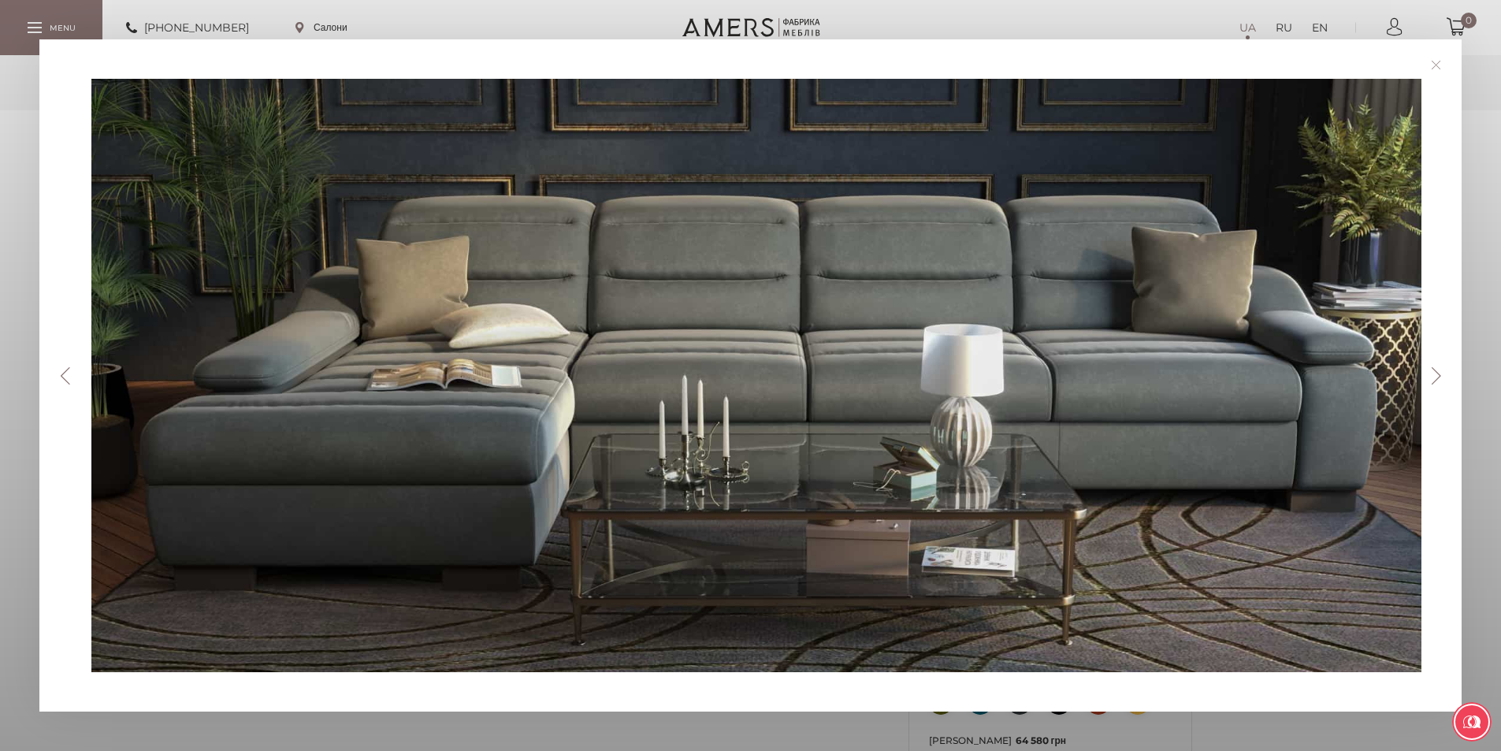
click at [1443, 374] on button "Next" at bounding box center [1436, 375] width 28 height 17
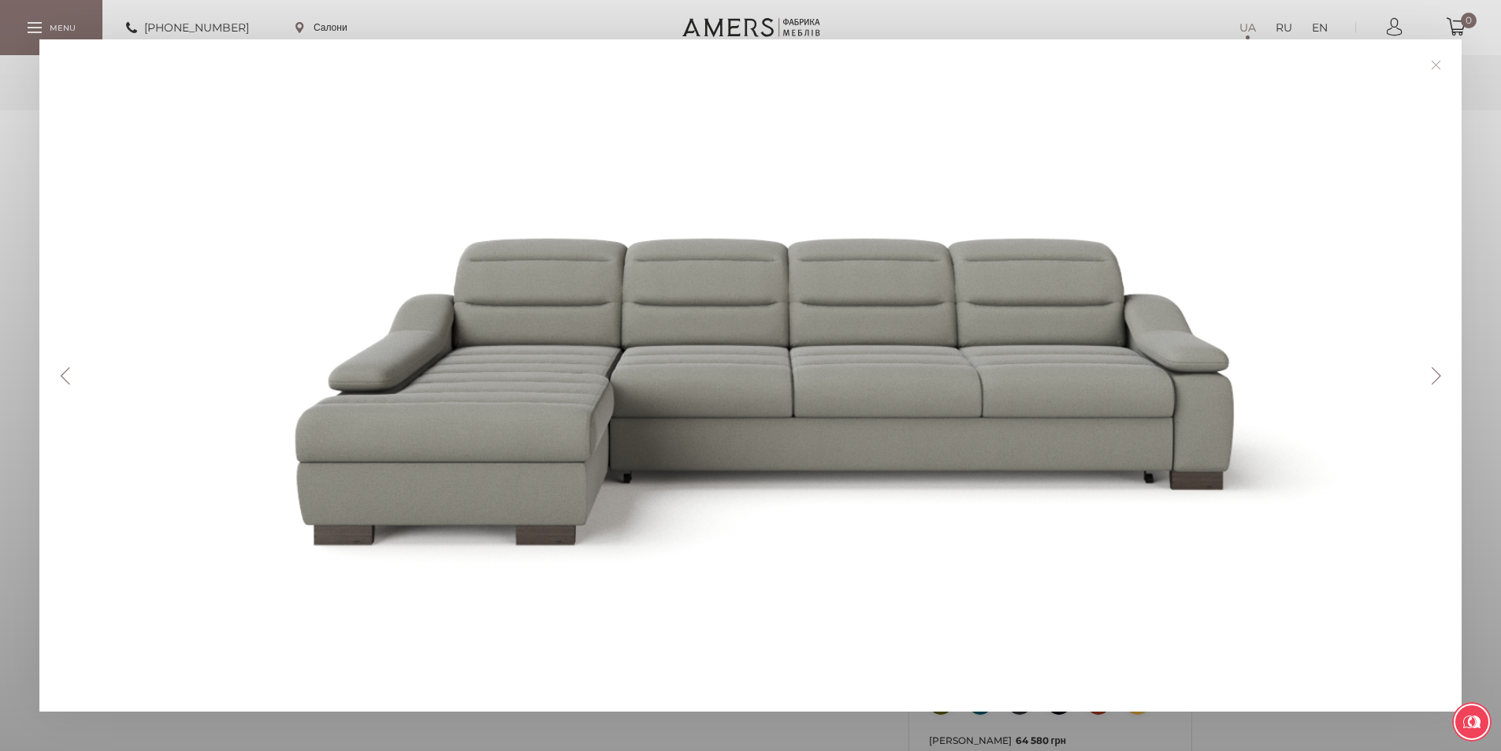
click at [1446, 377] on button "Next" at bounding box center [1436, 375] width 28 height 17
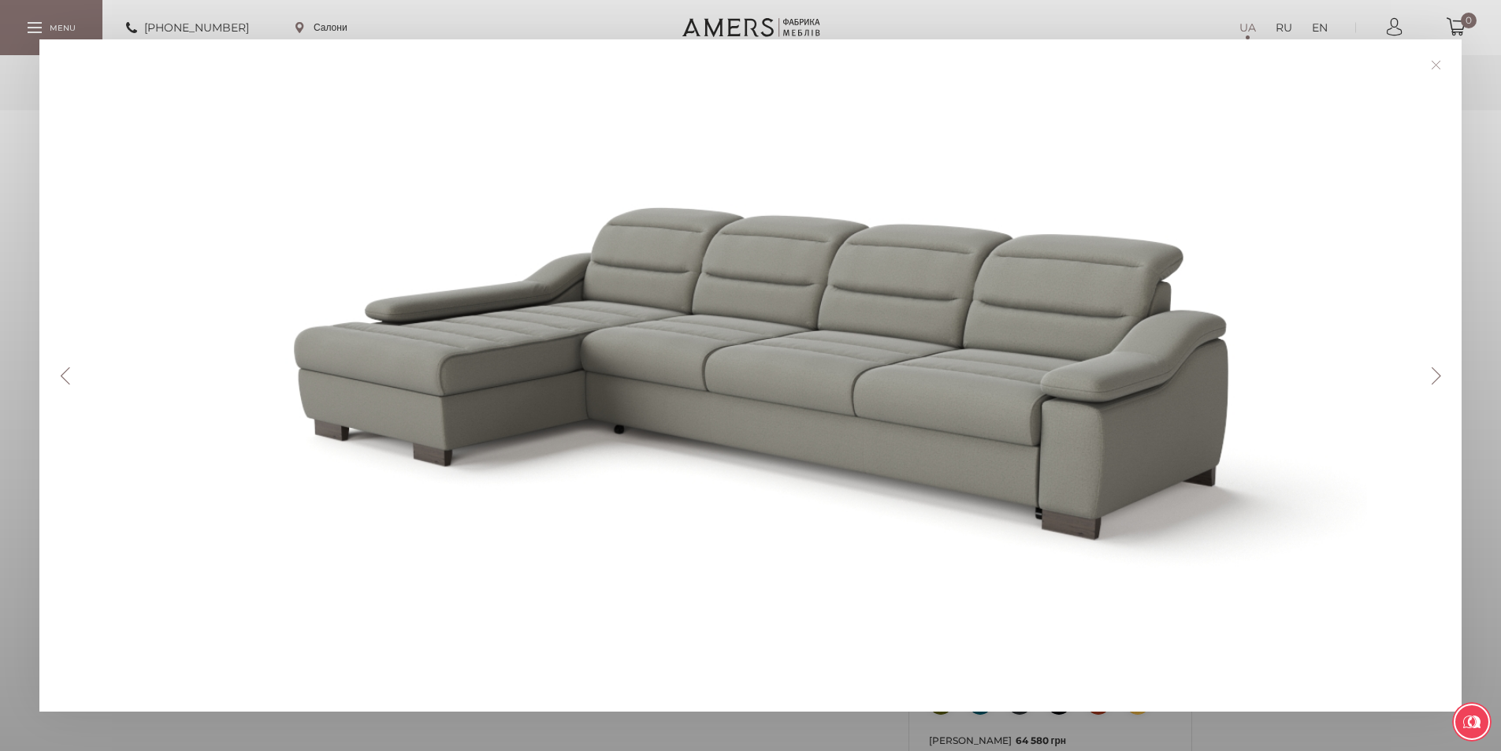
click at [1445, 377] on button "Next" at bounding box center [1436, 375] width 28 height 17
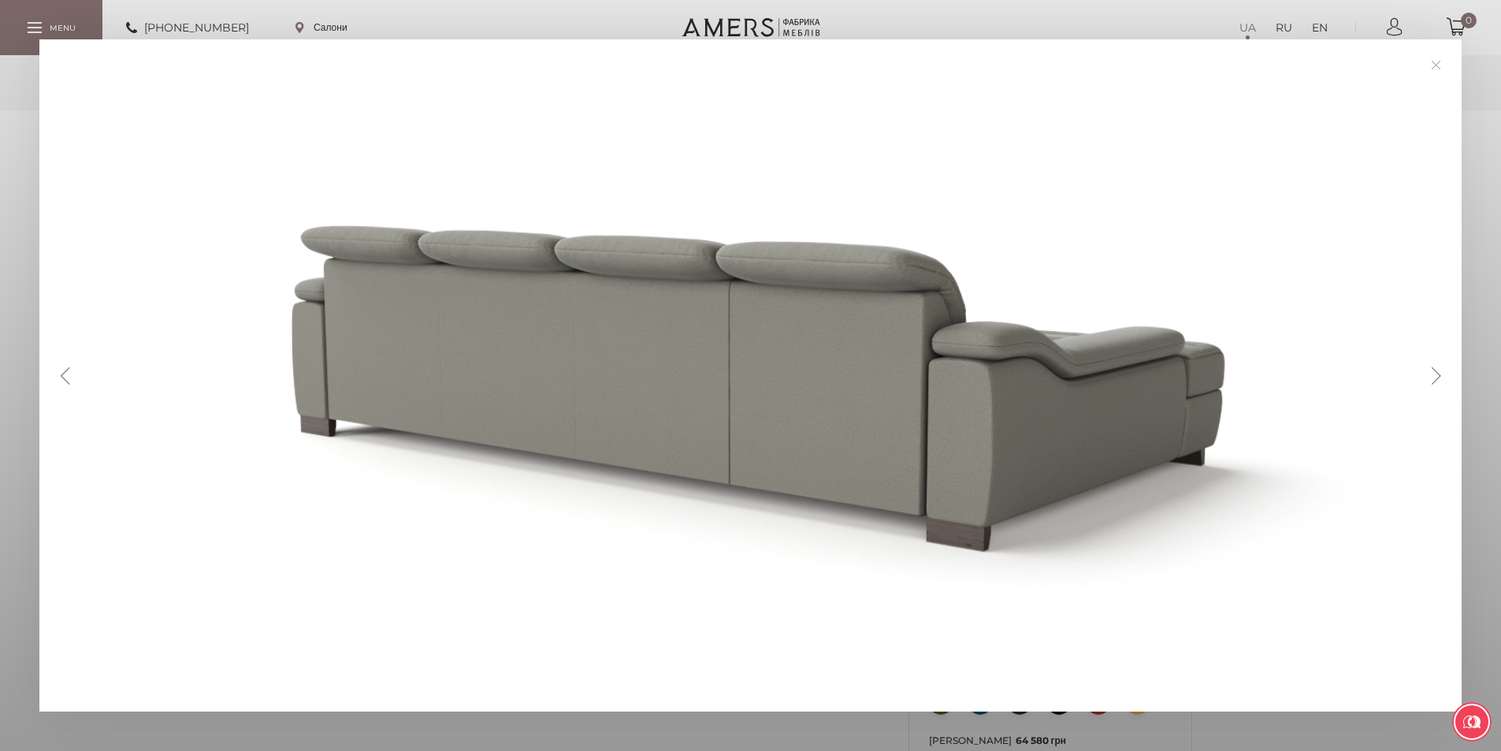
click at [1445, 377] on button "Next" at bounding box center [1436, 375] width 28 height 17
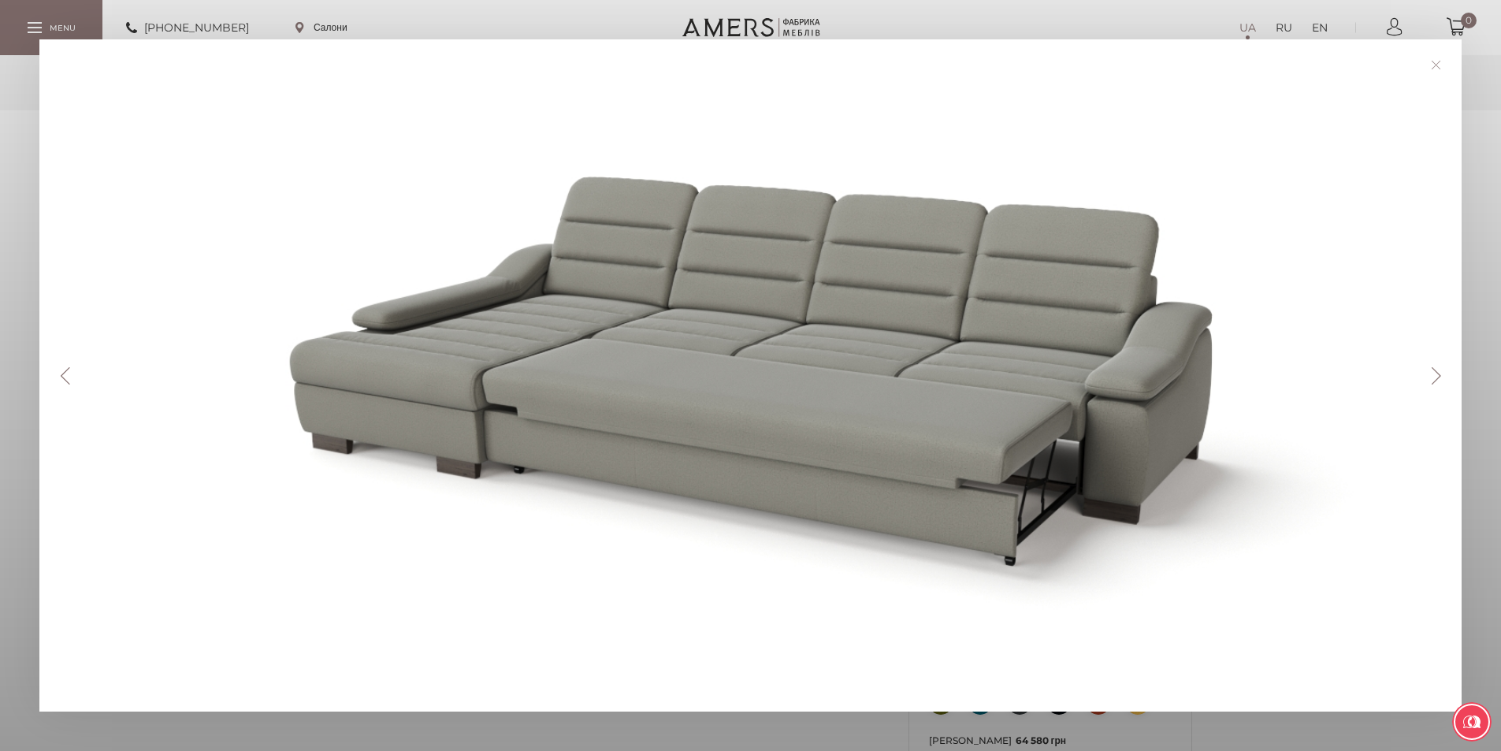
click at [1445, 377] on button "Next" at bounding box center [1436, 375] width 28 height 17
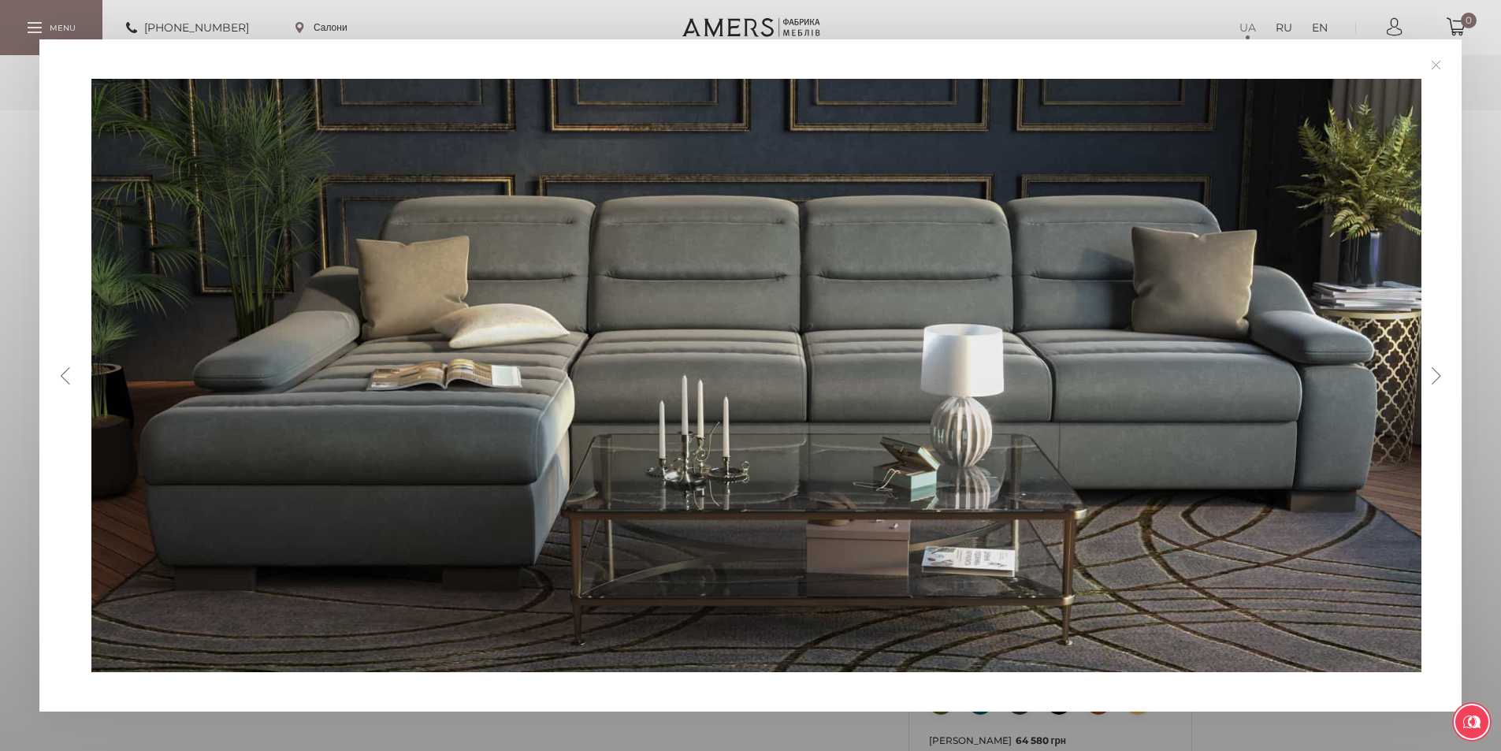
click at [1447, 68] on link at bounding box center [1436, 65] width 24 height 24
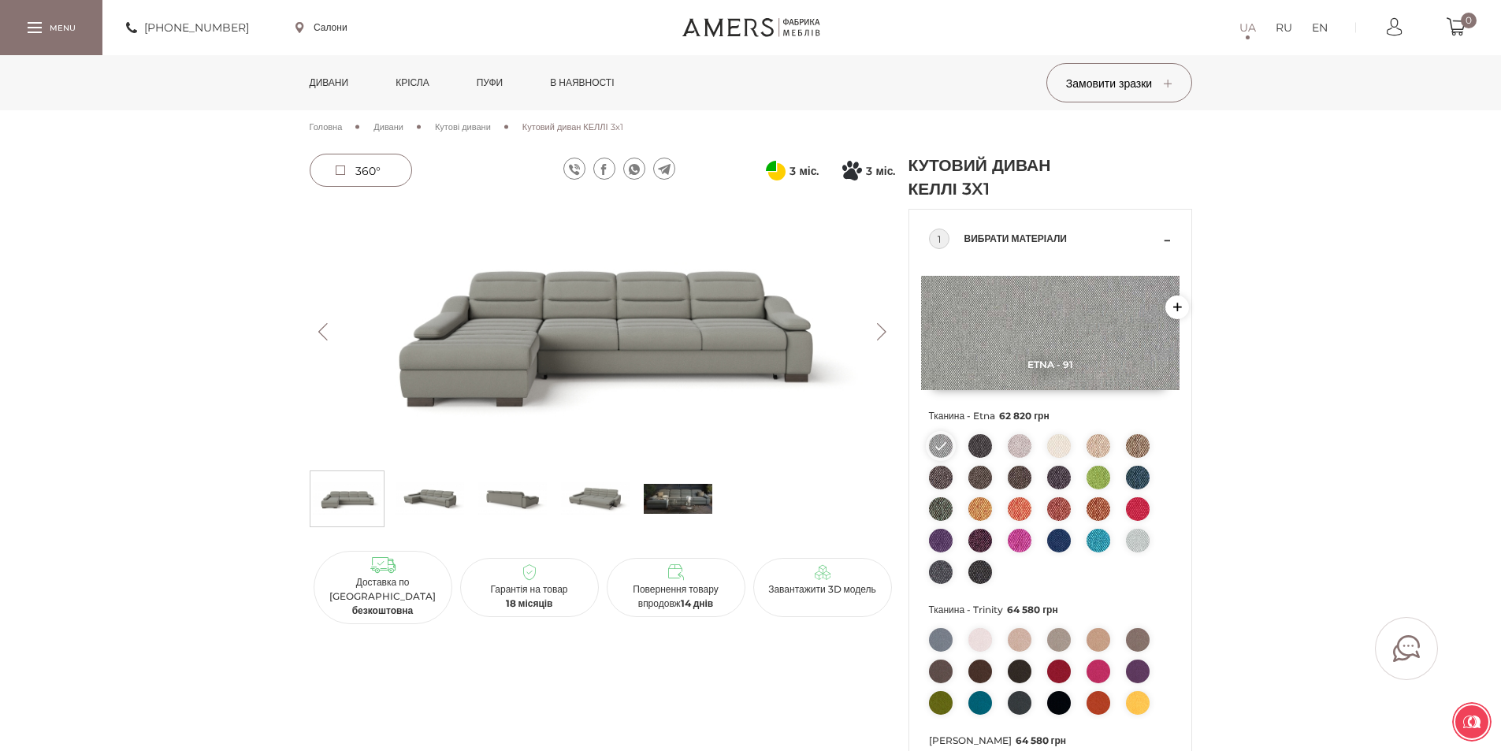
click at [1146, 534] on img at bounding box center [1138, 541] width 24 height 24
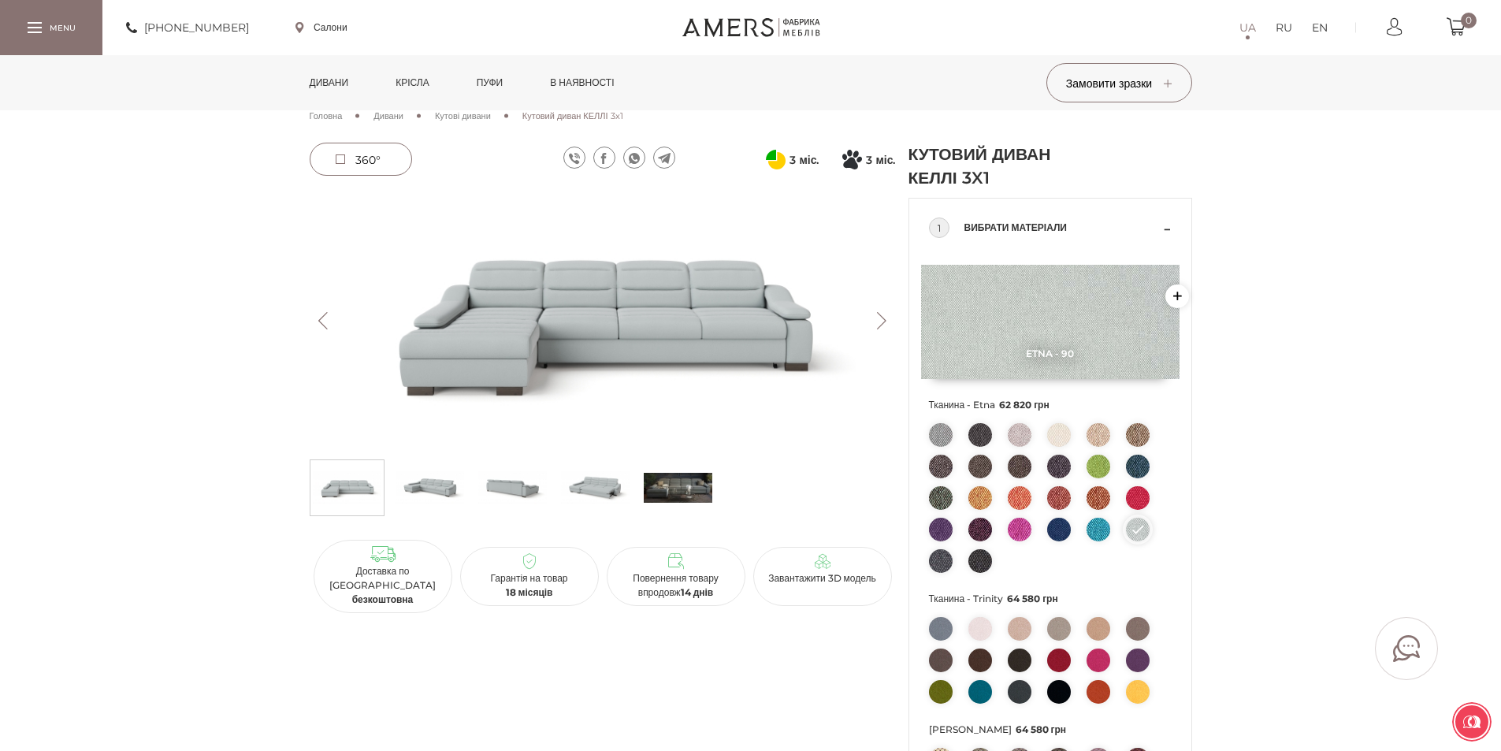
scroll to position [158, 0]
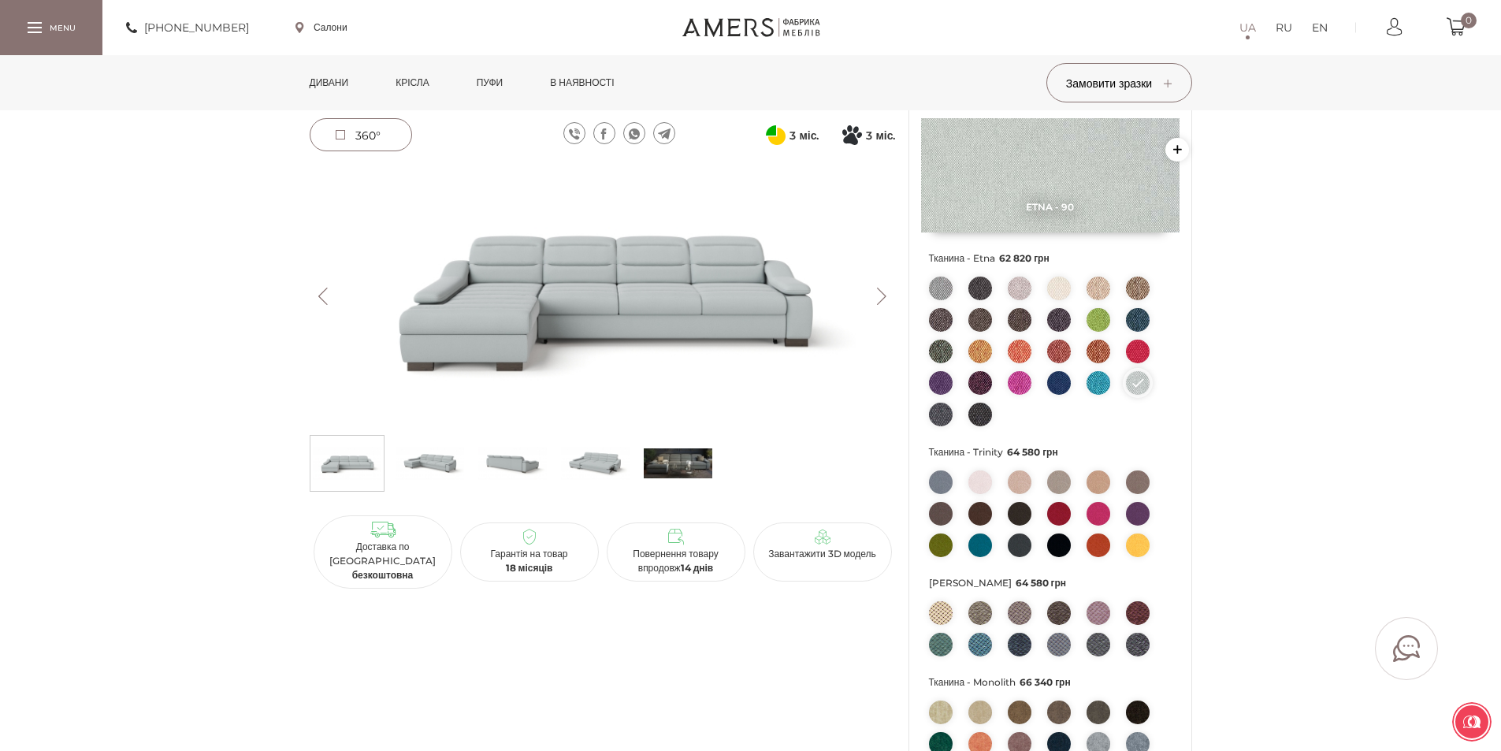
click at [672, 469] on img at bounding box center [678, 463] width 69 height 47
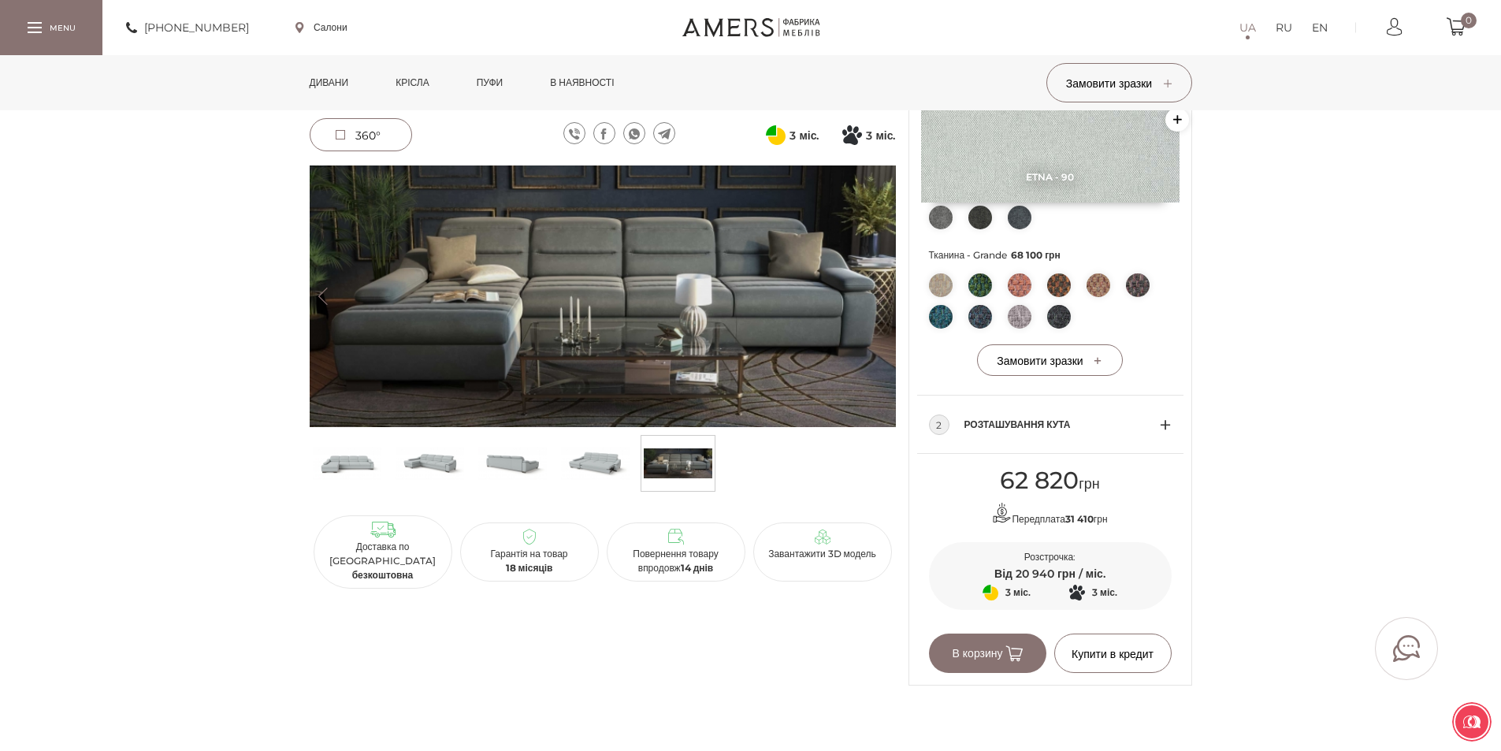
scroll to position [709, 0]
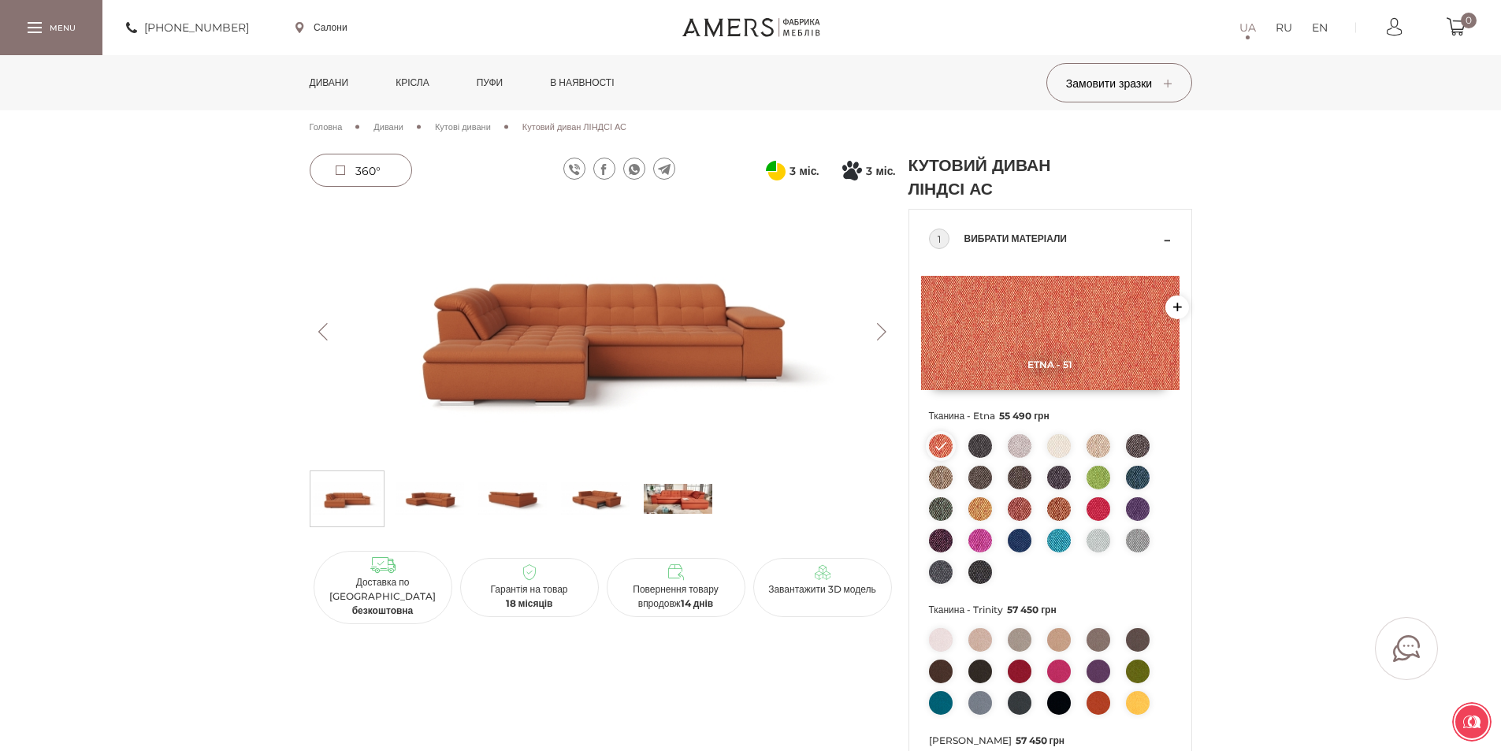
click at [874, 330] on button "Next" at bounding box center [882, 331] width 28 height 17
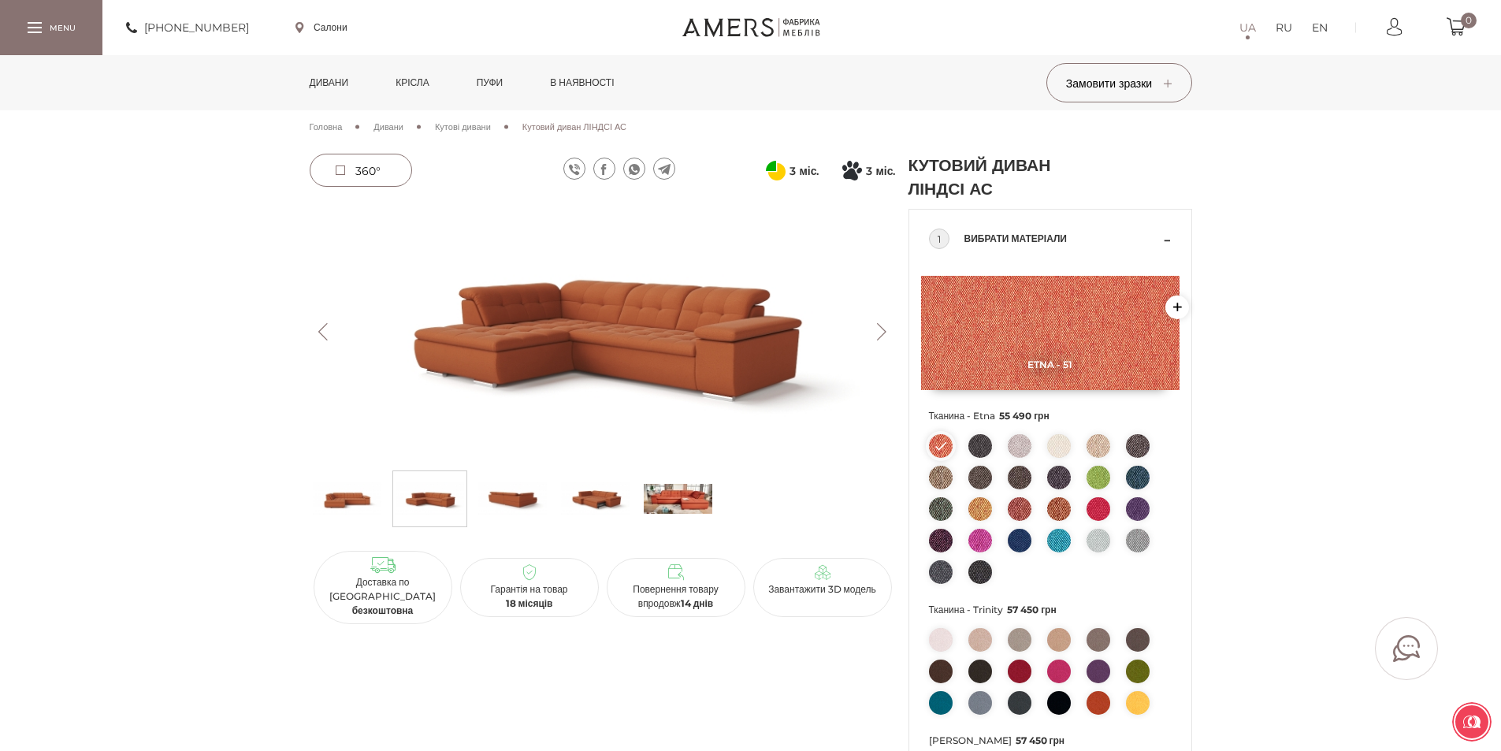
click at [876, 330] on button "Next" at bounding box center [882, 331] width 28 height 17
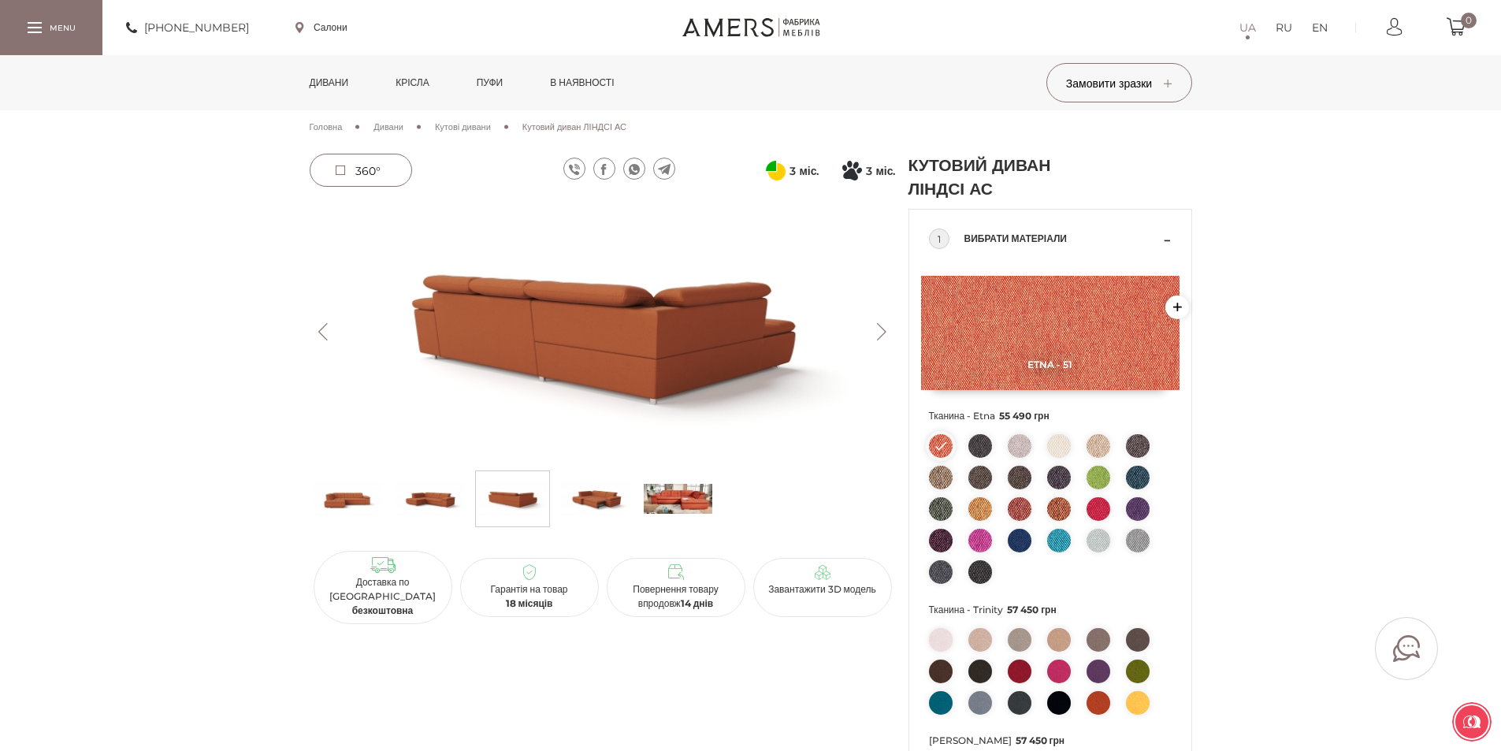
click at [876, 330] on button "Next" at bounding box center [882, 331] width 28 height 17
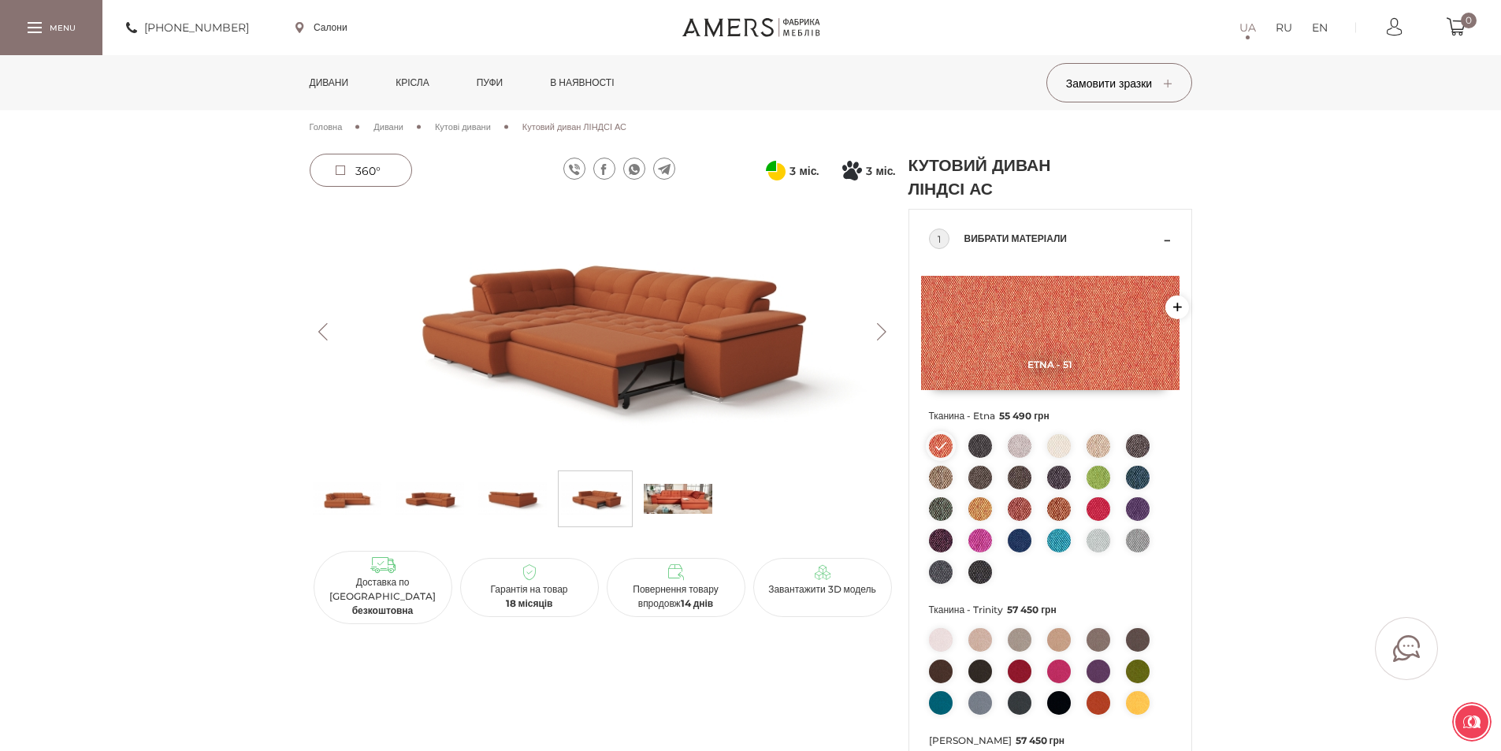
click at [876, 330] on button "Next" at bounding box center [882, 331] width 28 height 17
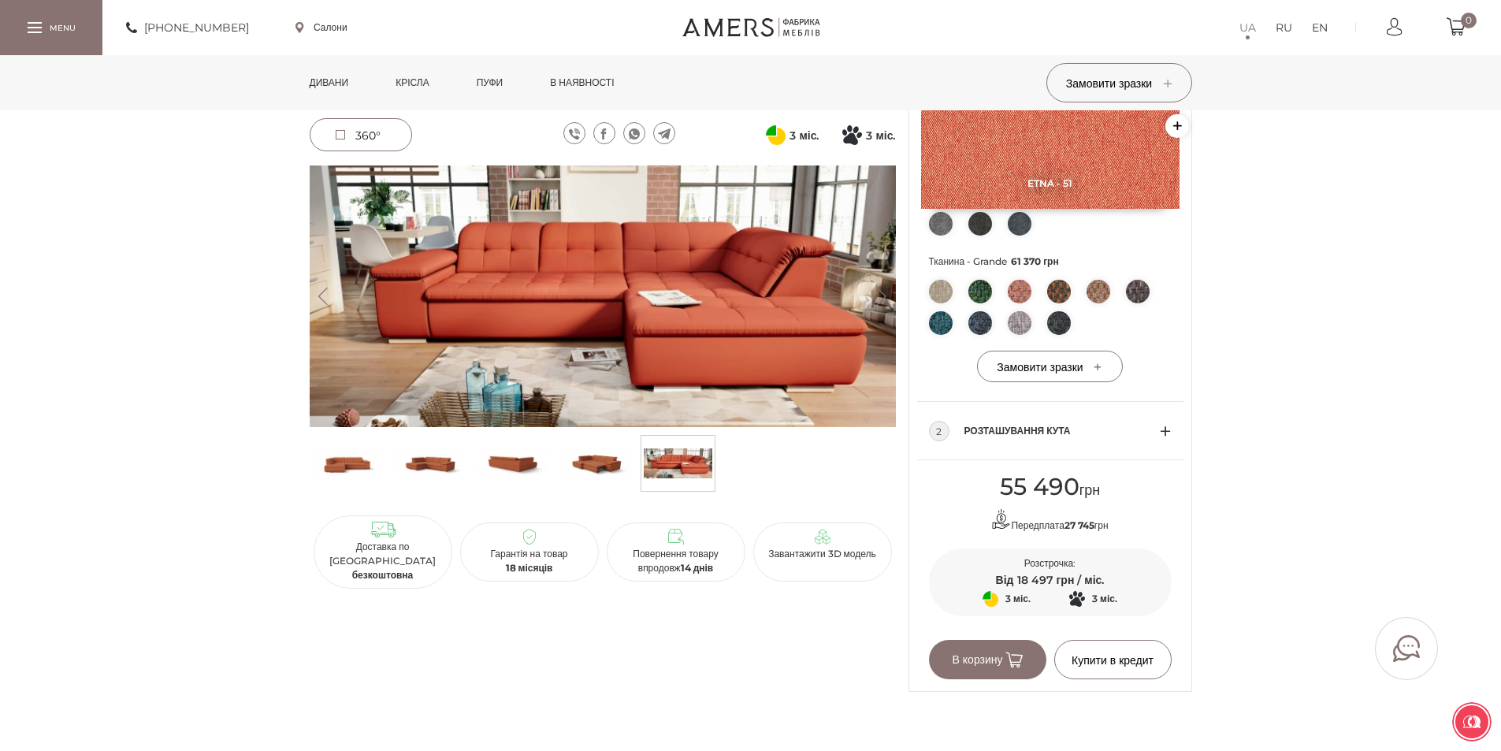
scroll to position [788, 0]
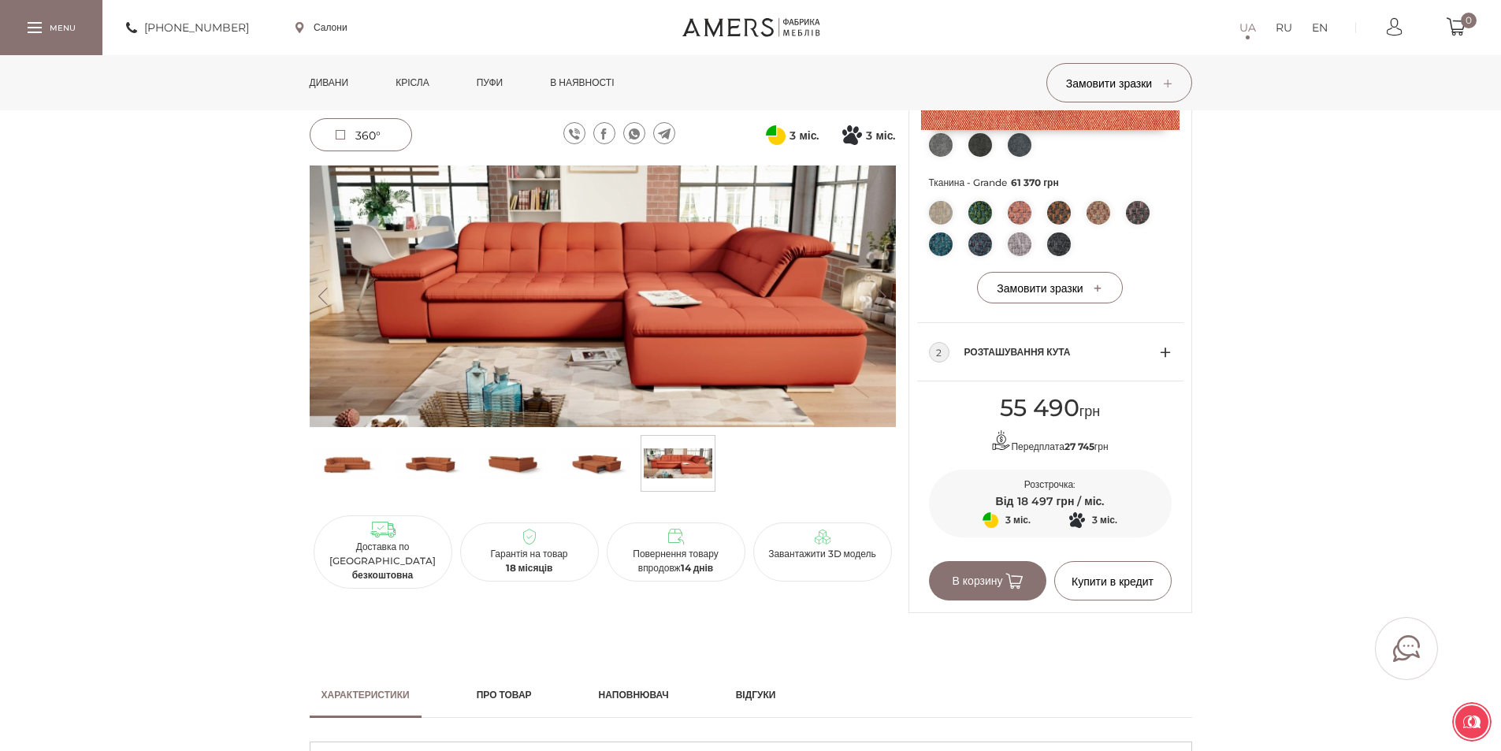
click at [816, 330] on img at bounding box center [603, 296] width 586 height 262
click at [738, 342] on img at bounding box center [603, 296] width 586 height 262
click at [612, 456] on img at bounding box center [595, 463] width 69 height 47
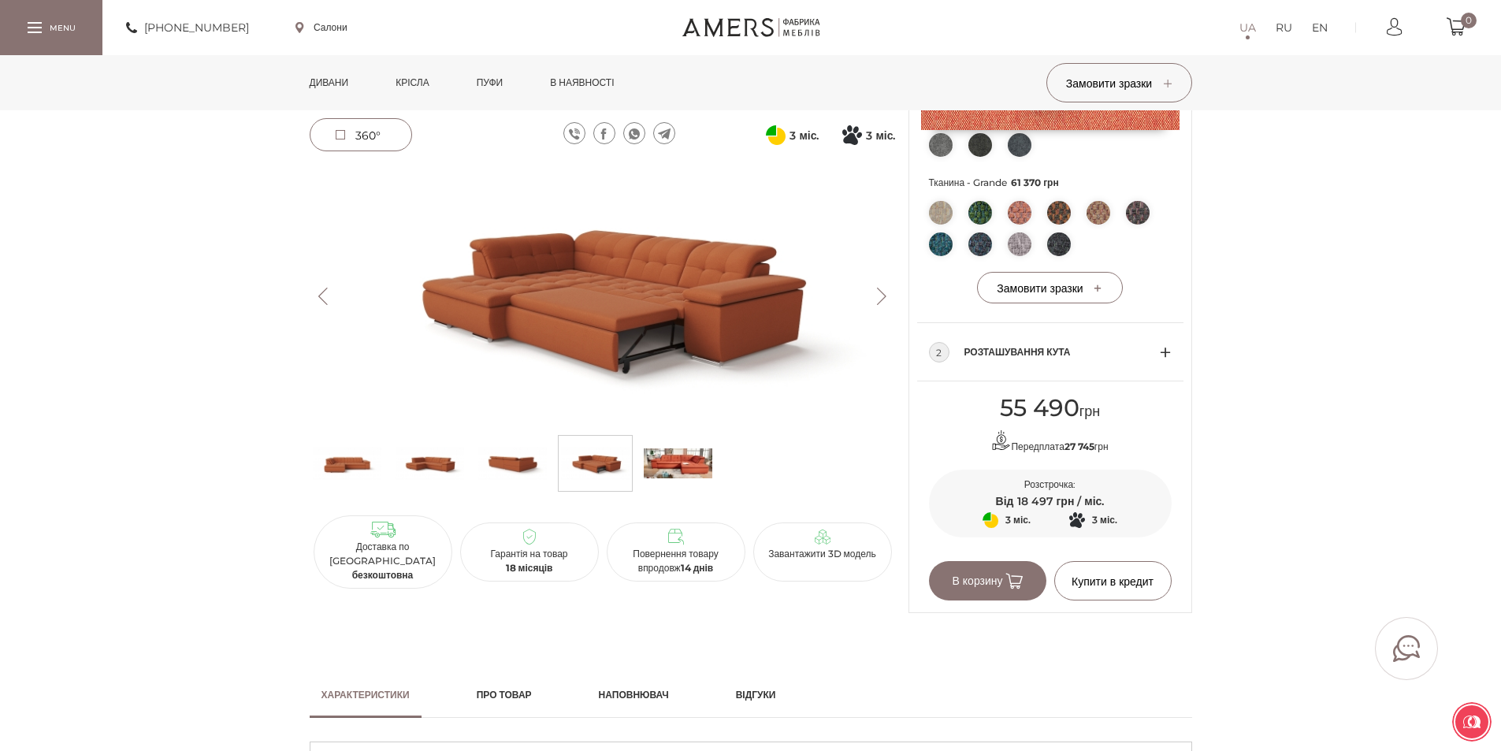
click at [523, 468] on img at bounding box center [512, 463] width 69 height 47
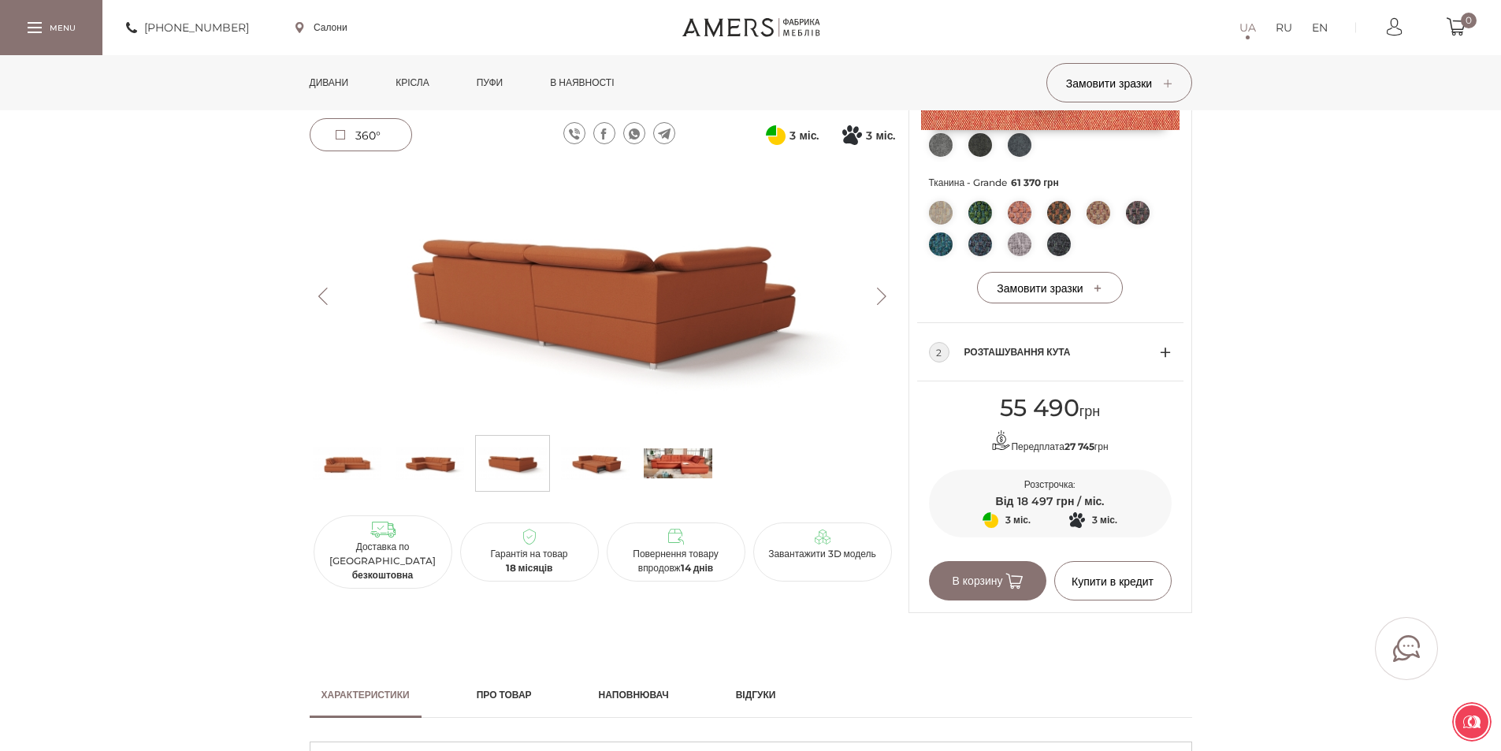
click at [467, 465] on li at bounding box center [429, 463] width 75 height 57
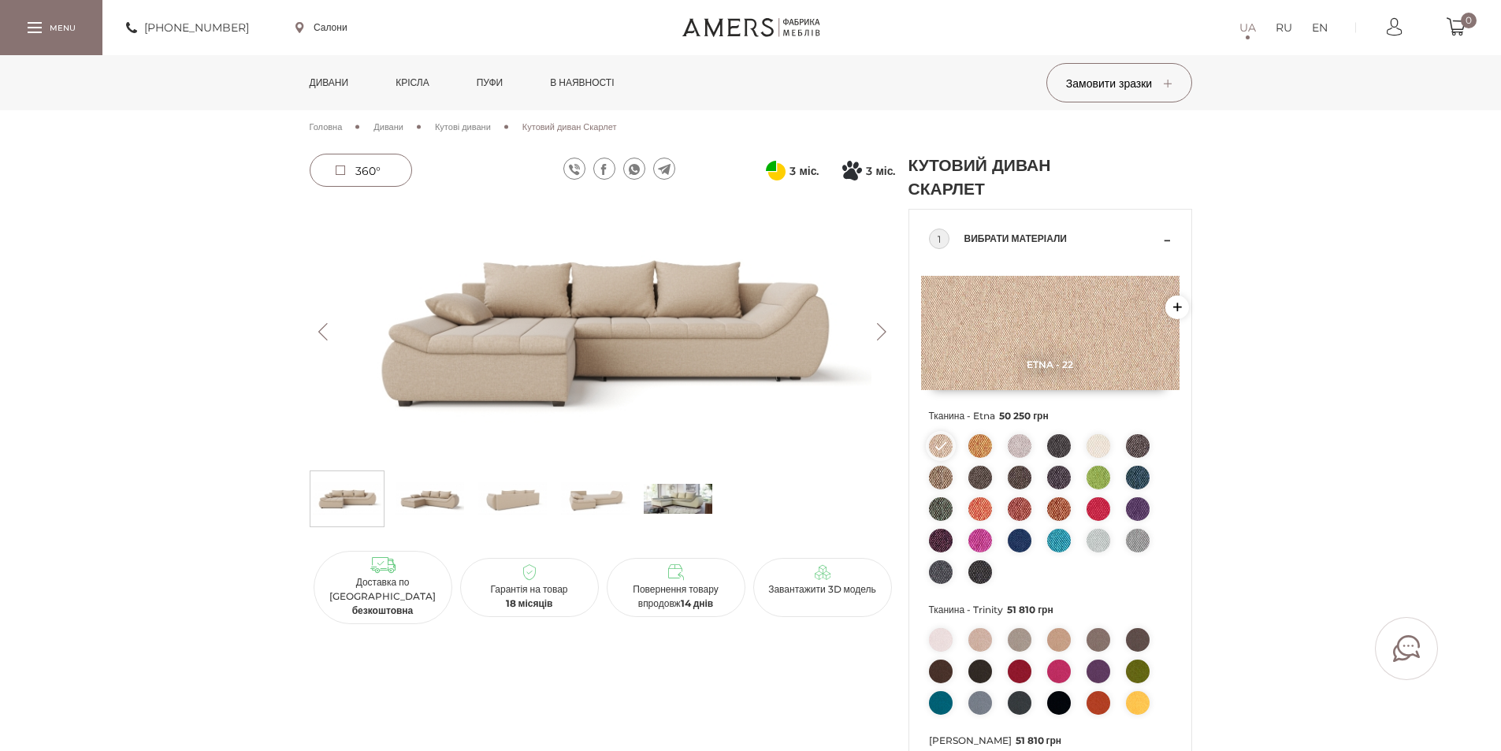
click at [663, 344] on img at bounding box center [603, 332] width 586 height 262
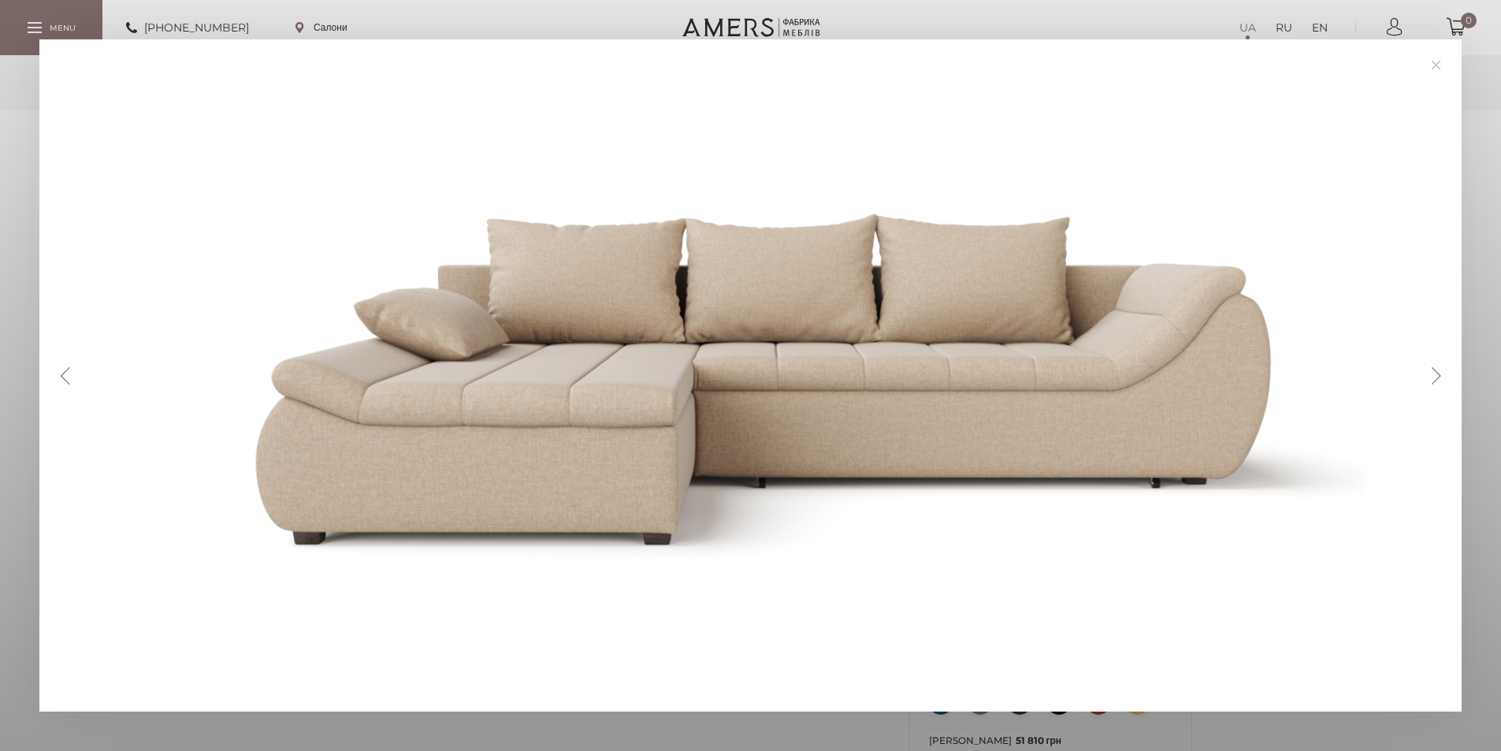
click at [1450, 378] on button "Next" at bounding box center [1436, 375] width 28 height 17
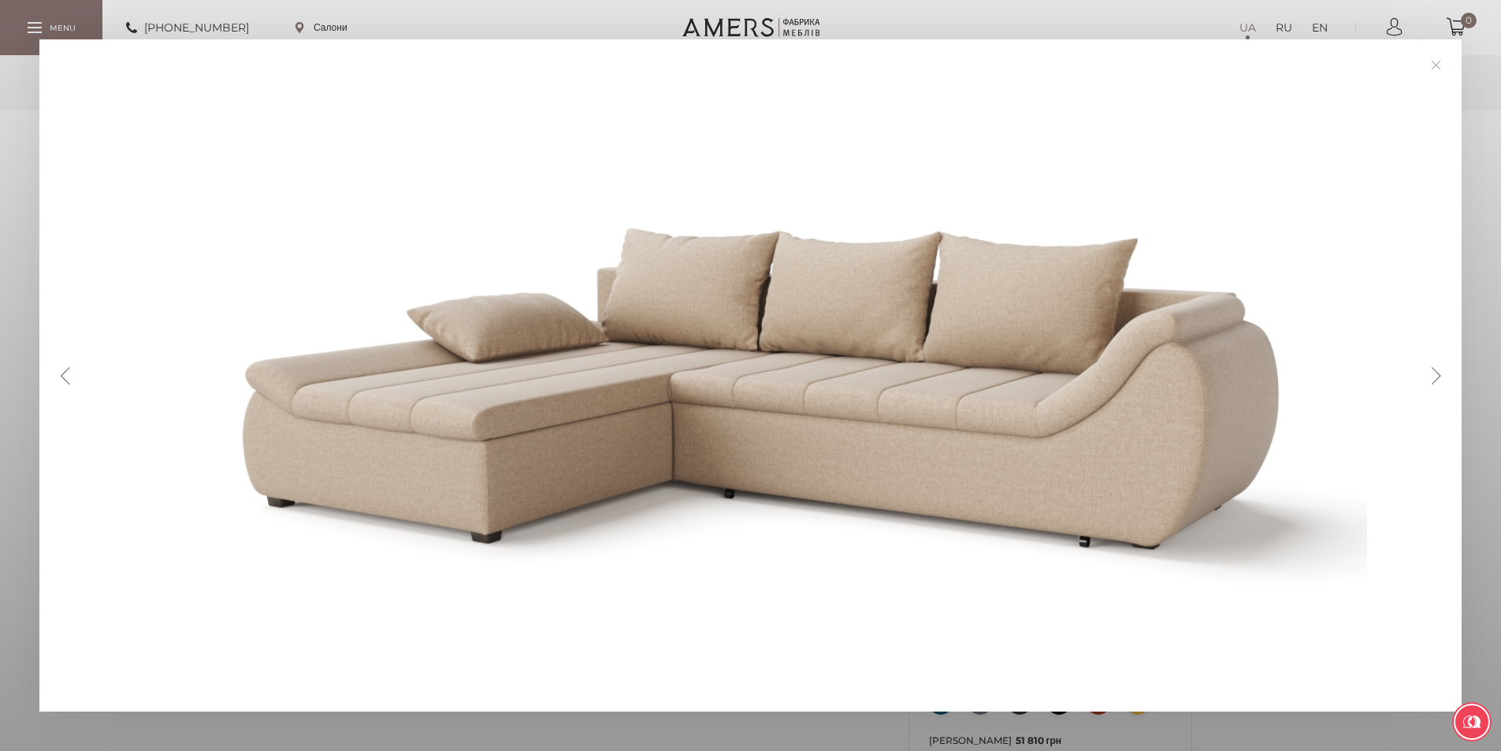
click at [1448, 378] on button "Next" at bounding box center [1436, 375] width 28 height 17
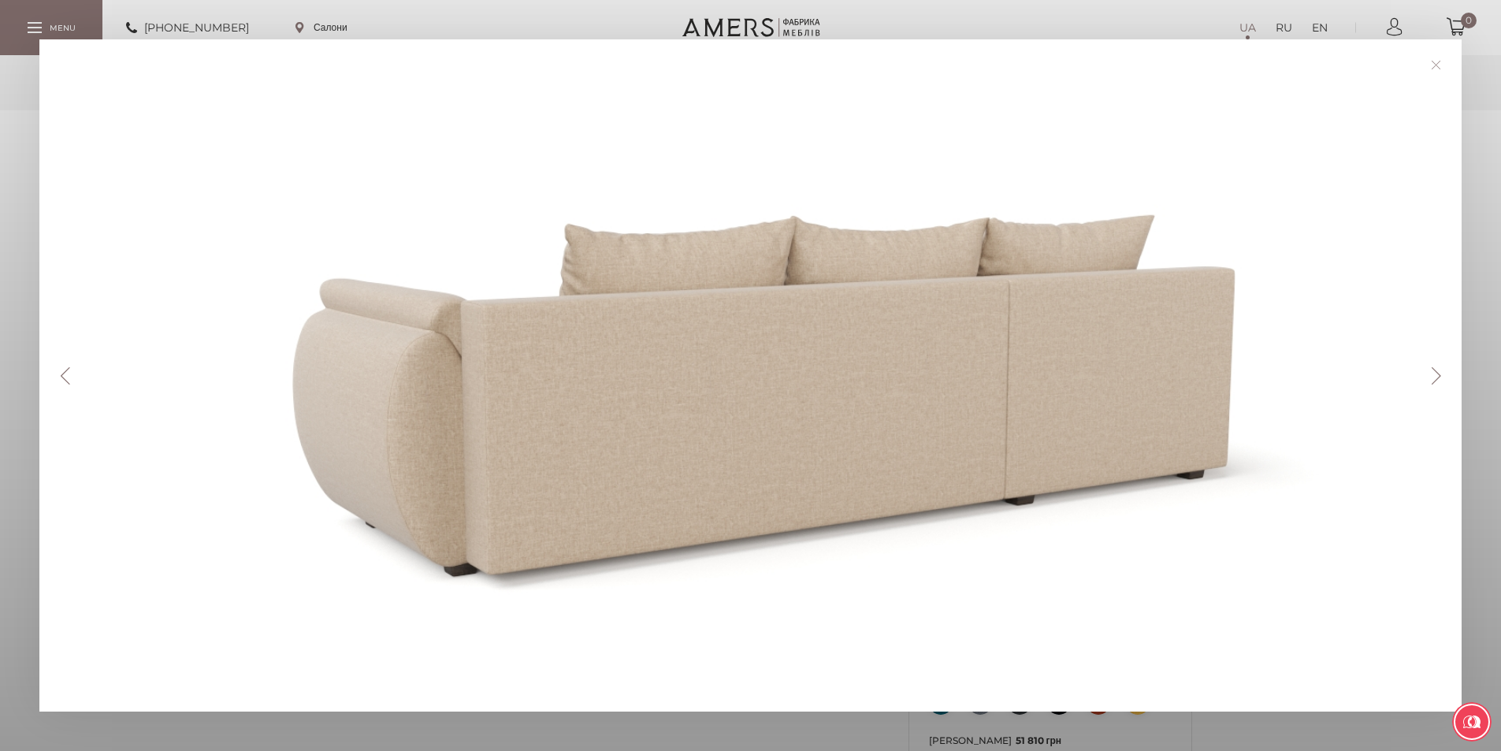
click at [1442, 377] on button "Next" at bounding box center [1436, 375] width 28 height 17
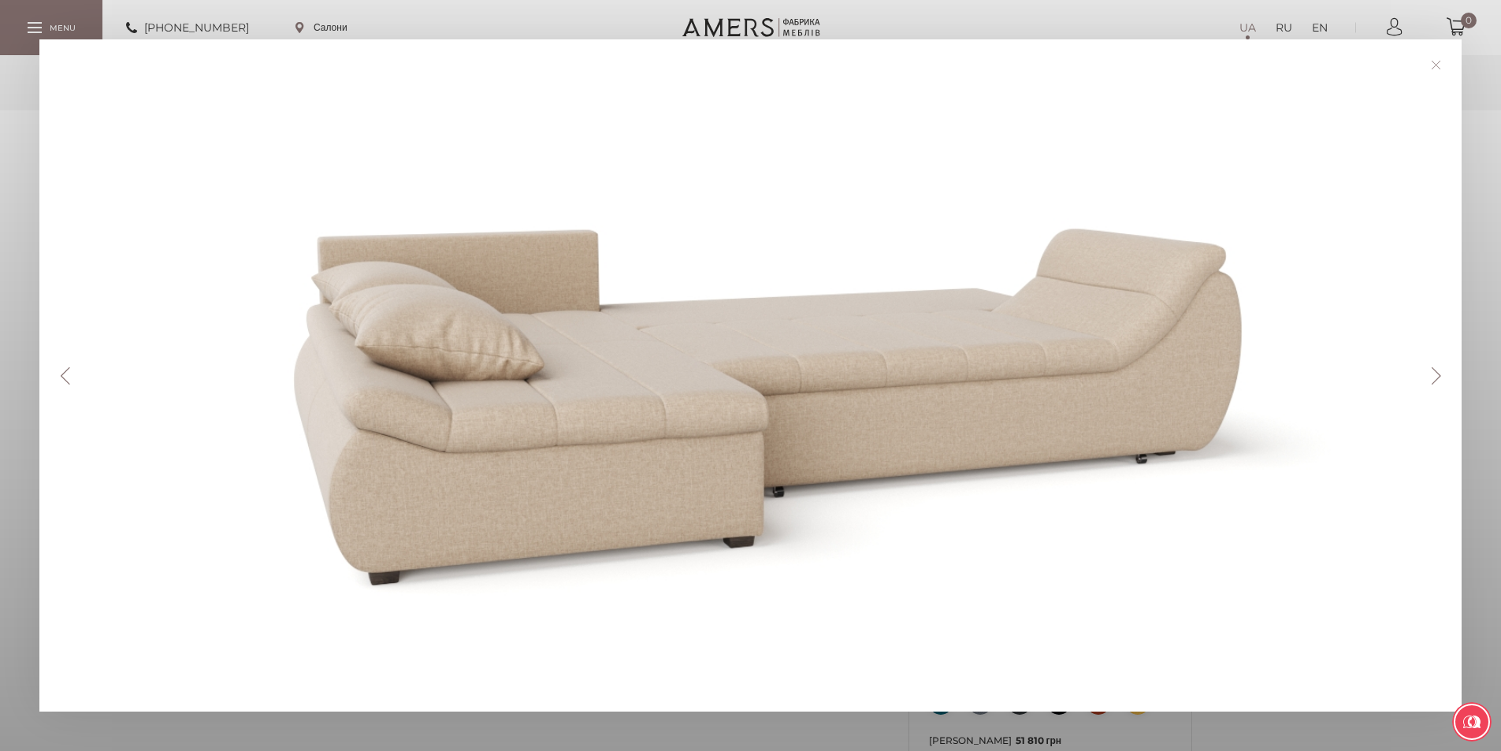
click at [1442, 377] on button "Next" at bounding box center [1436, 375] width 28 height 17
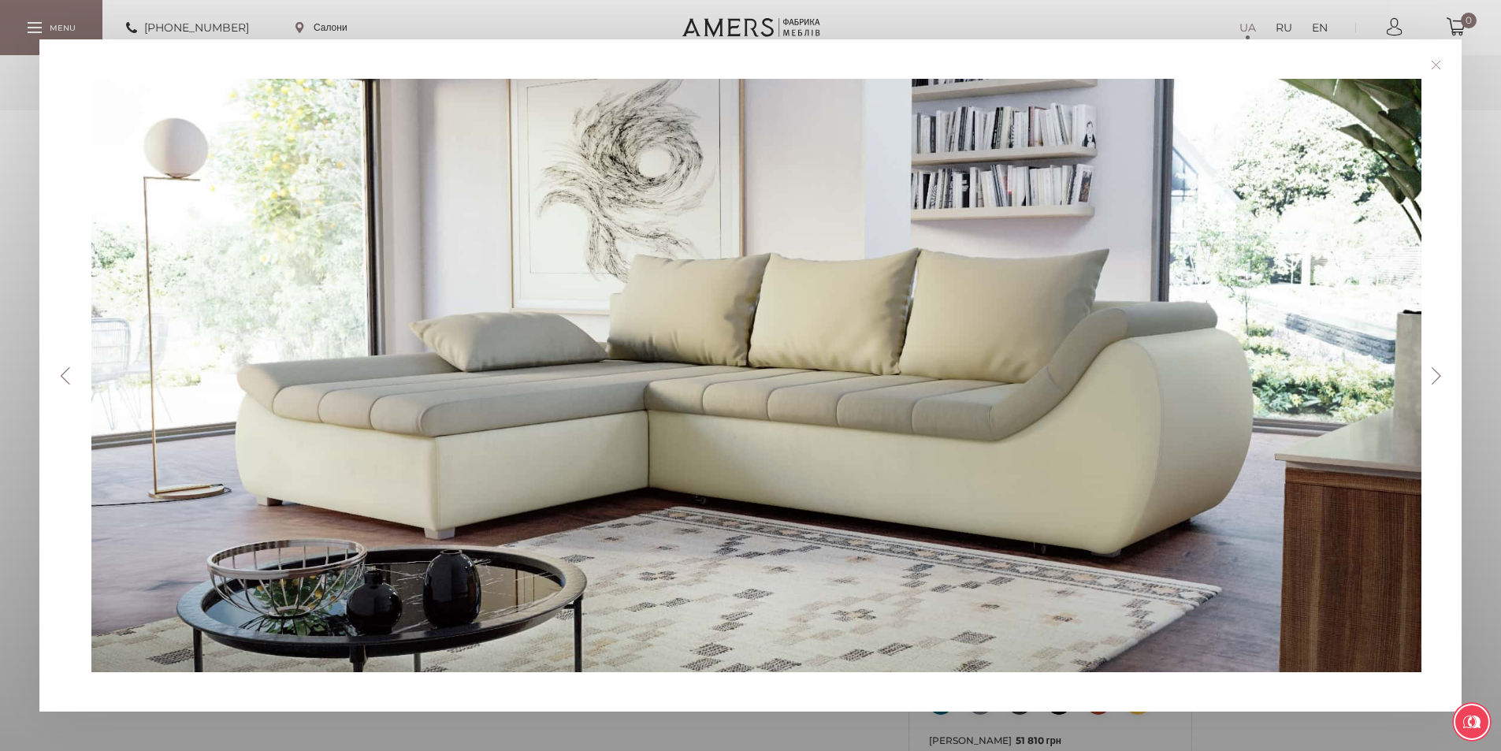
click at [1442, 377] on button "Next" at bounding box center [1436, 375] width 28 height 17
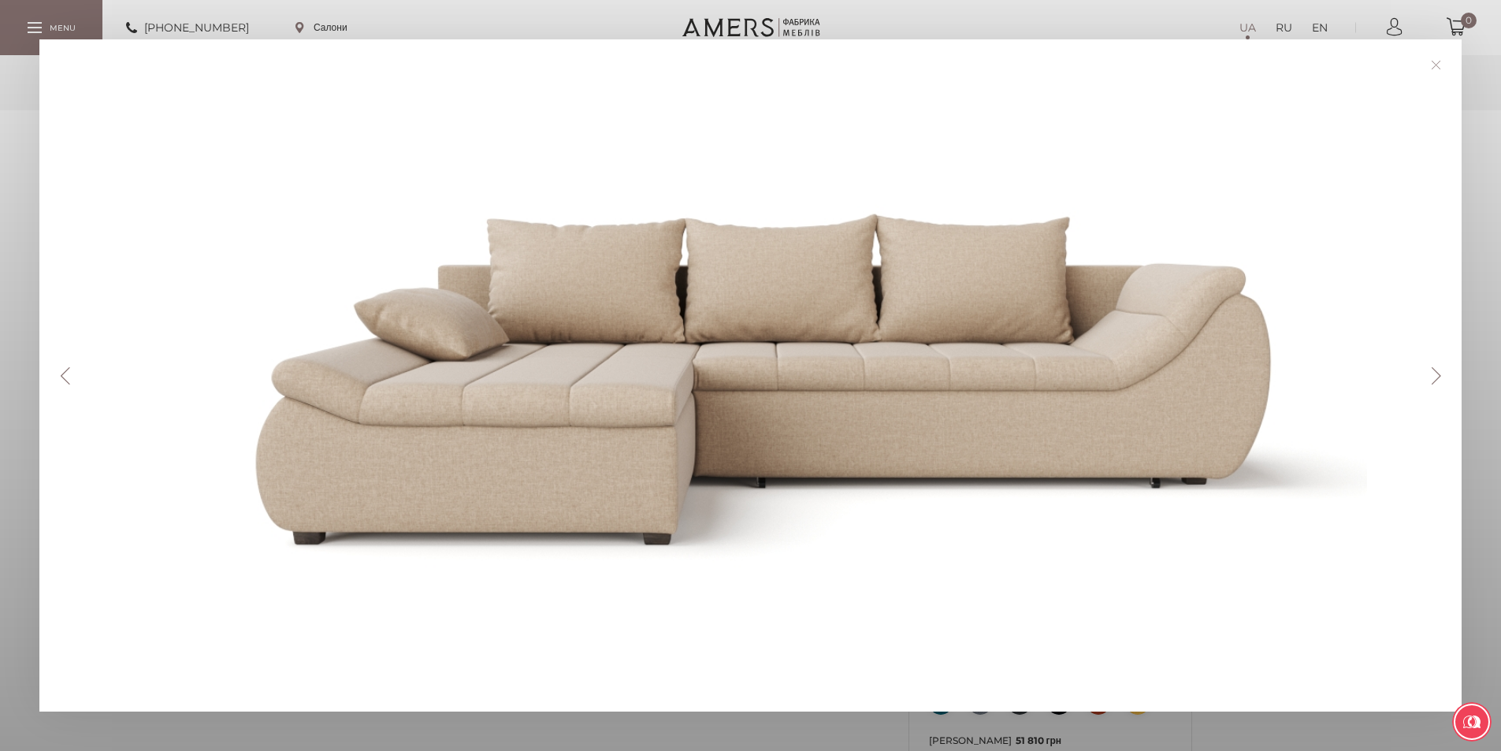
click at [1442, 377] on button "Next" at bounding box center [1436, 375] width 28 height 17
